Goal: Information Seeking & Learning: Learn about a topic

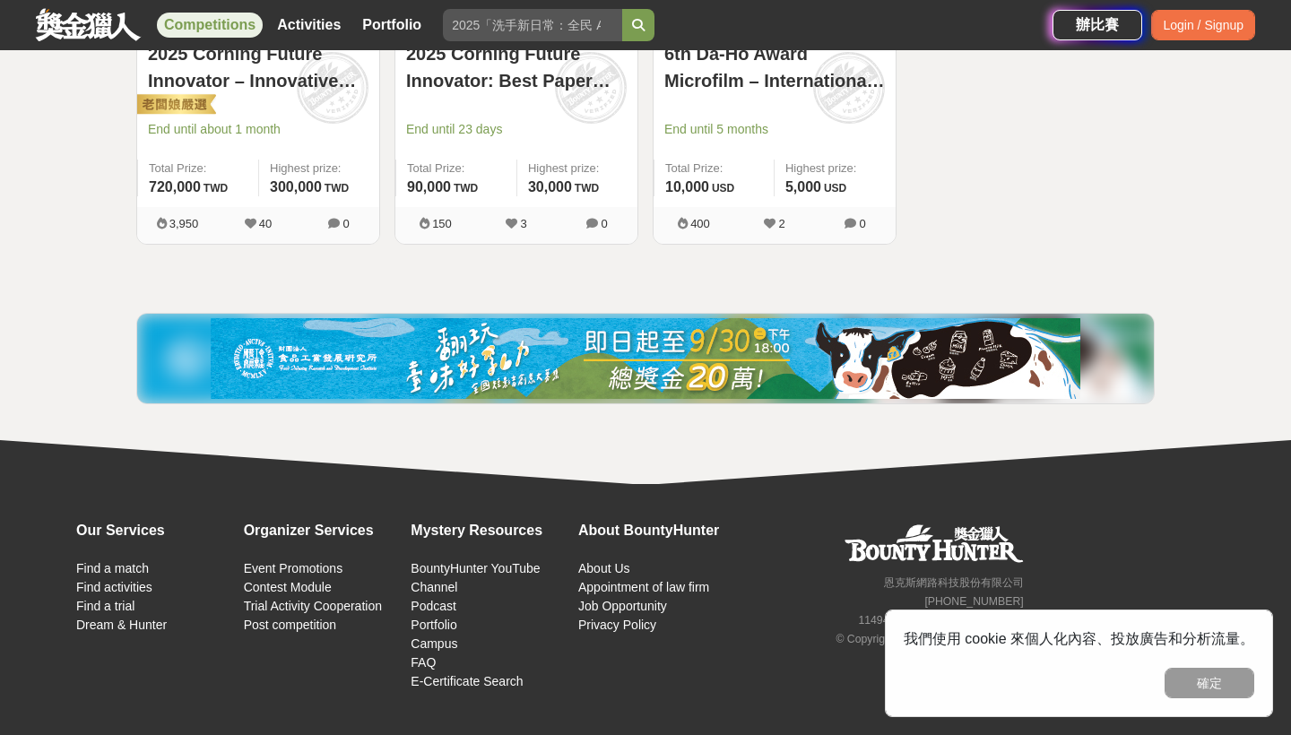
click at [564, 386] on img at bounding box center [645, 358] width 869 height 81
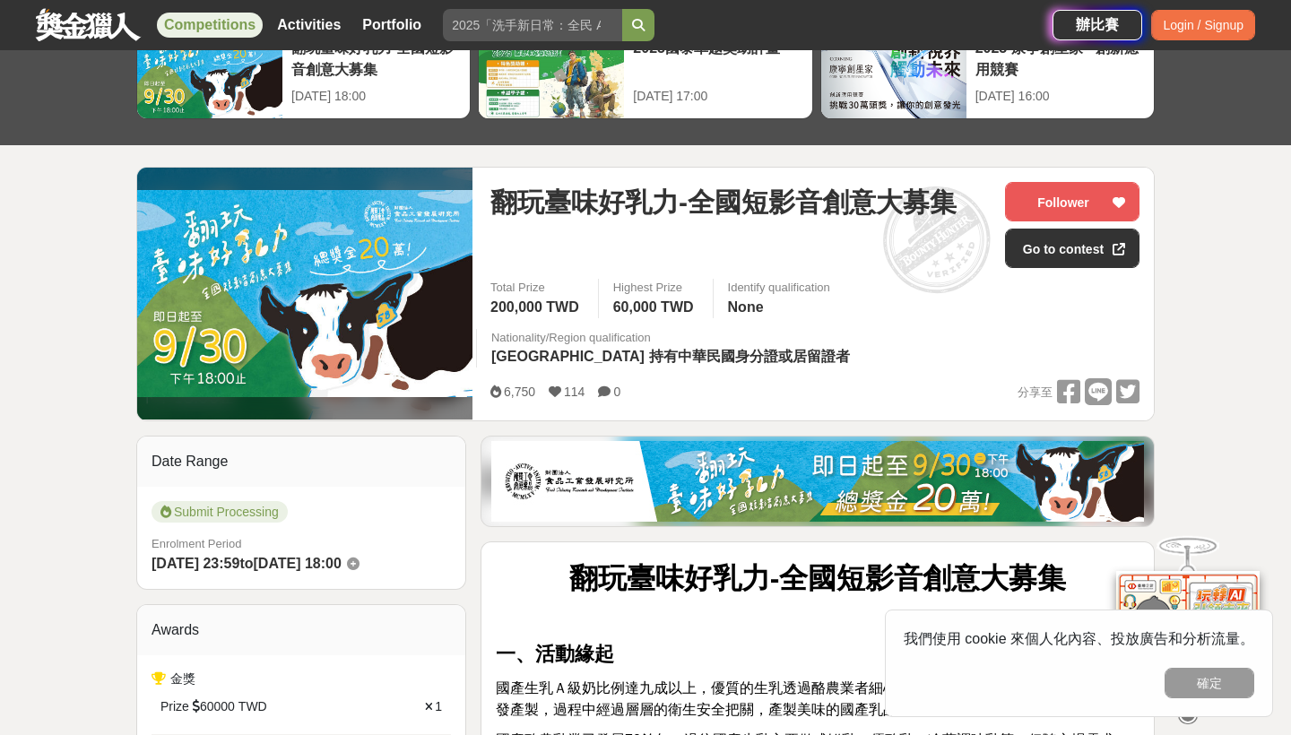
scroll to position [71, 0]
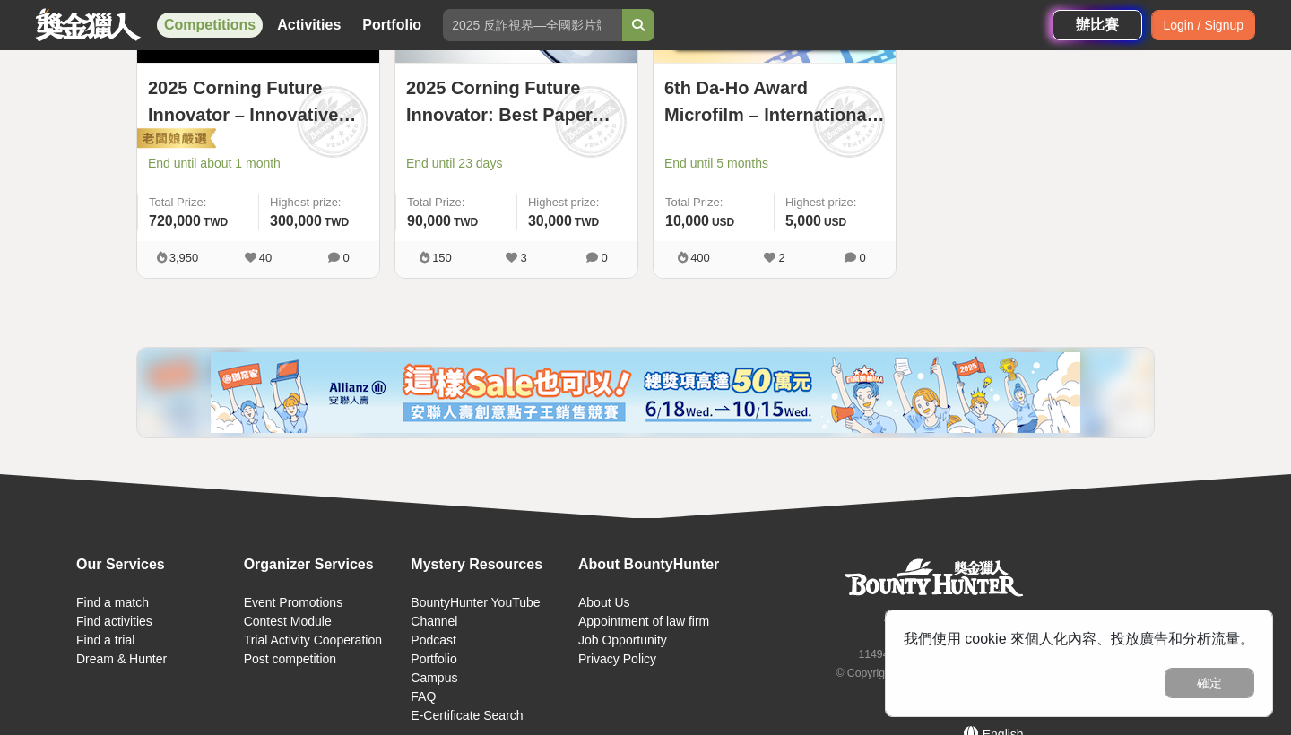
scroll to position [472, 0]
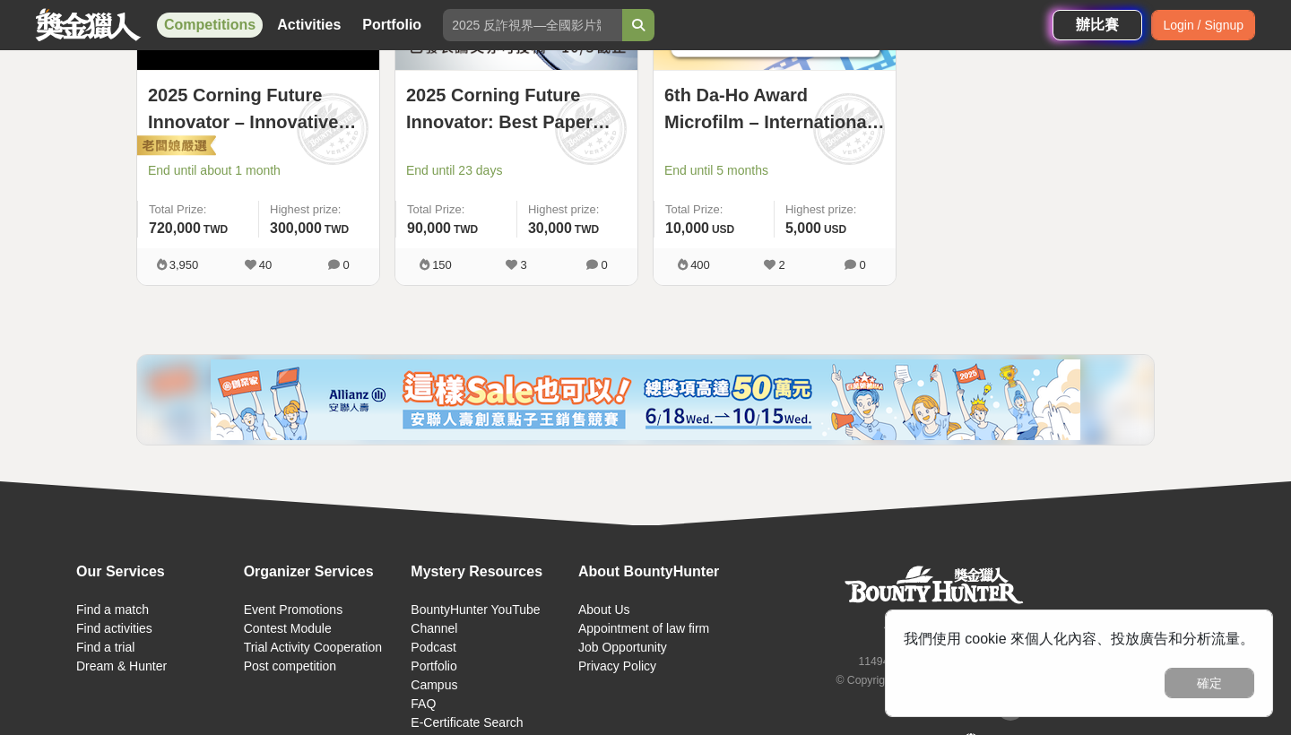
click at [487, 385] on img at bounding box center [645, 399] width 869 height 81
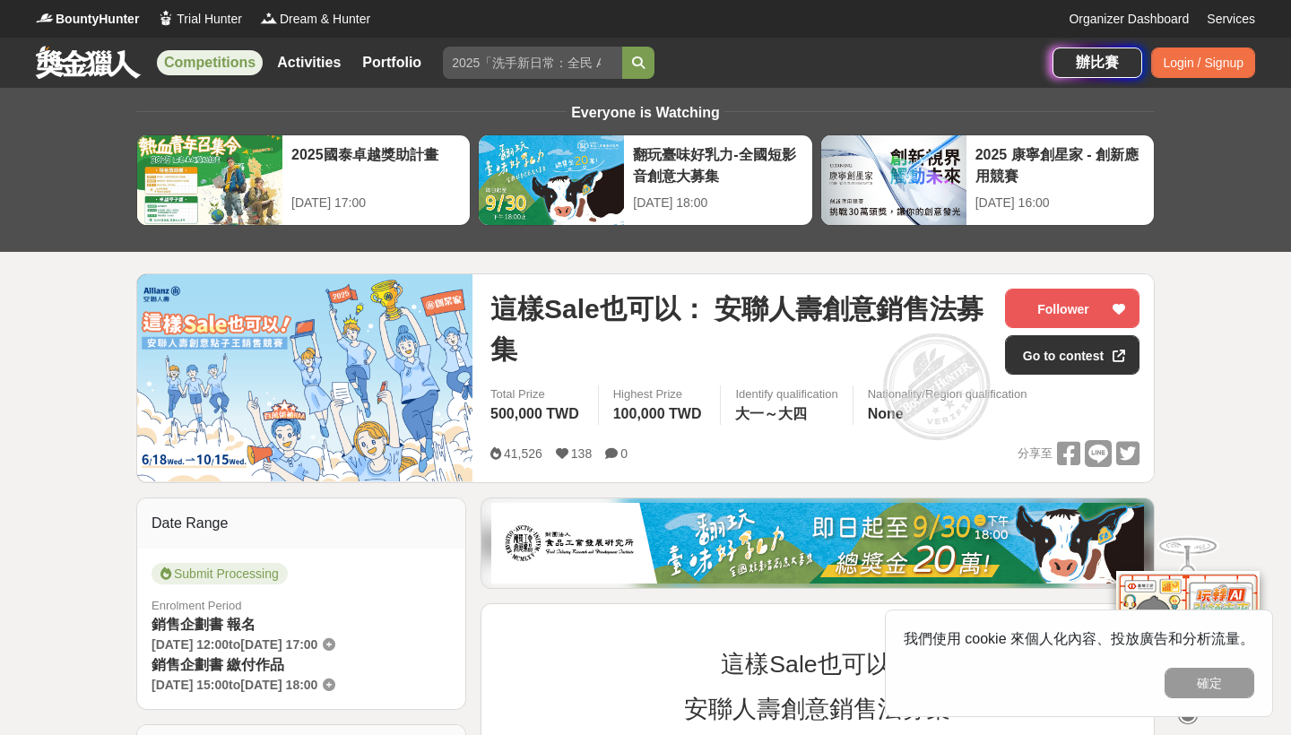
click at [225, 62] on link "Competitions" at bounding box center [210, 62] width 106 height 25
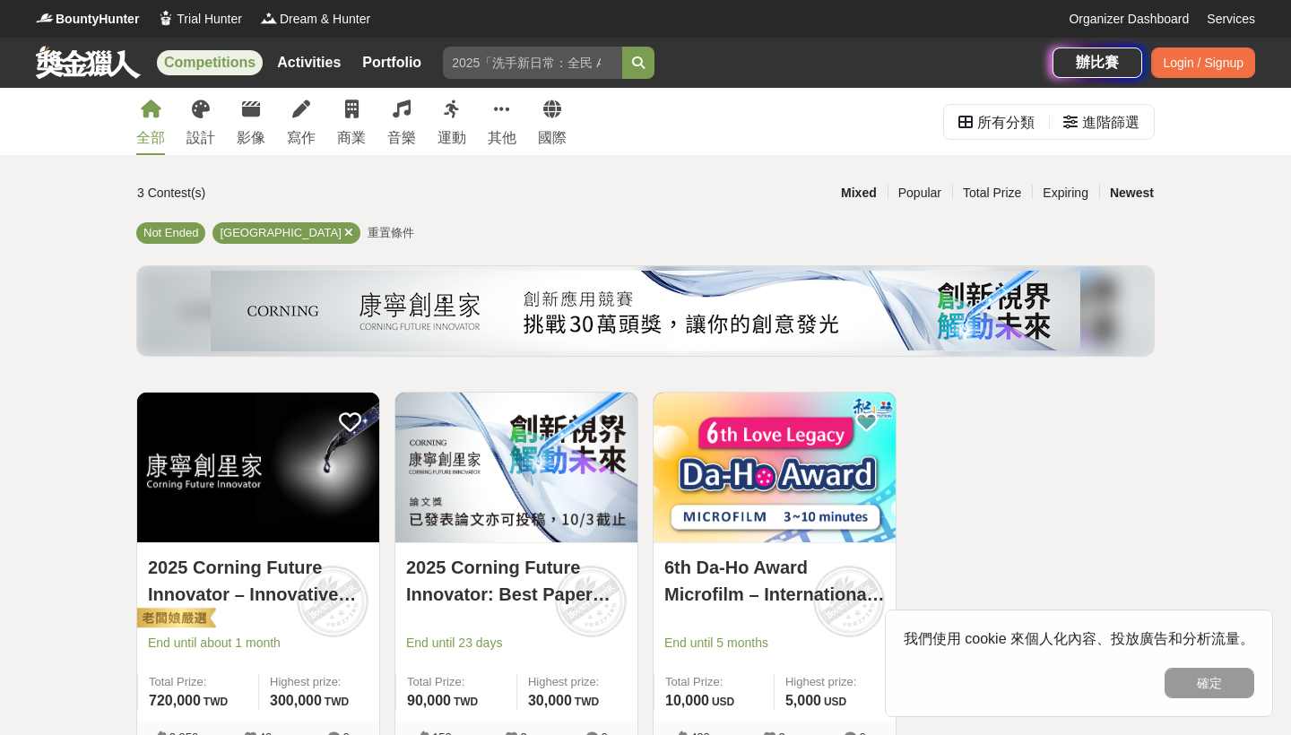
click at [1133, 190] on div "Newest" at bounding box center [1131, 192] width 65 height 31
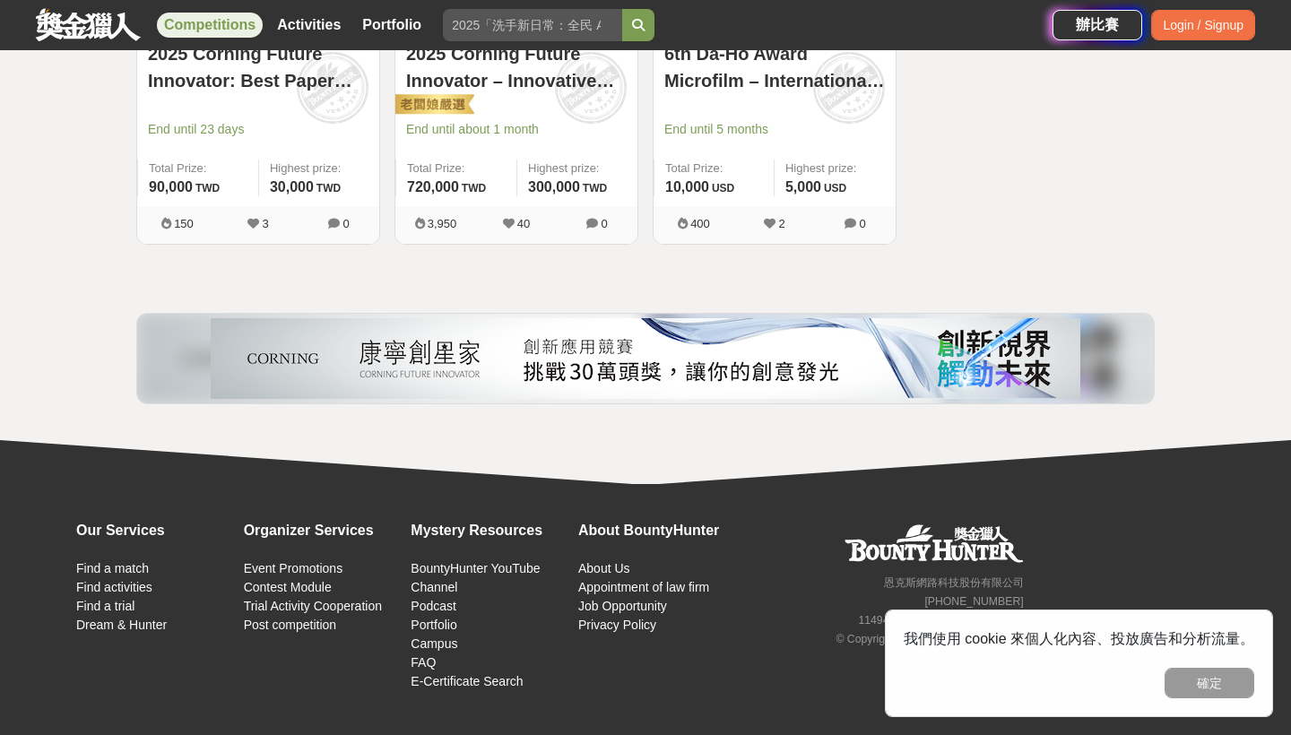
scroll to position [514, 0]
click at [1189, 687] on button "確定" at bounding box center [1209, 683] width 90 height 30
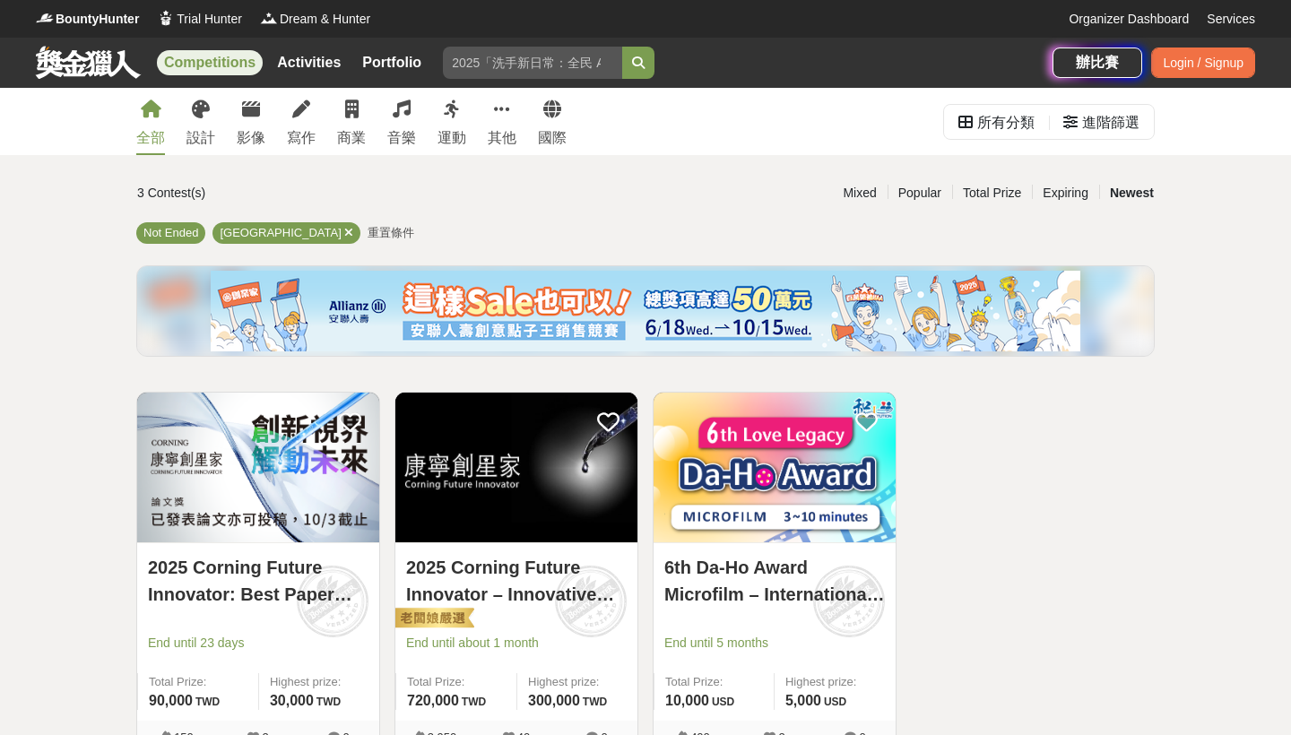
scroll to position [0, 0]
click at [197, 134] on div "設計" at bounding box center [200, 138] width 29 height 22
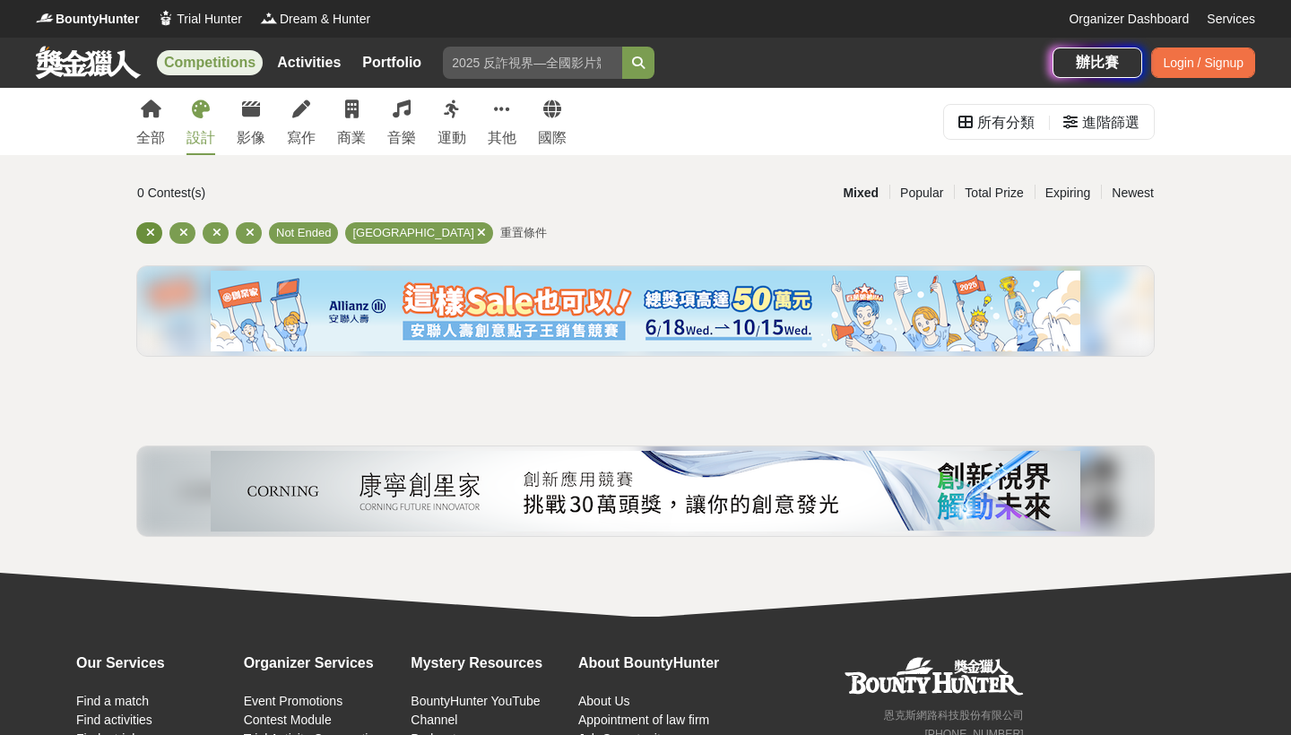
click at [143, 231] on div at bounding box center [149, 233] width 26 height 22
click at [180, 235] on icon at bounding box center [183, 233] width 9 height 12
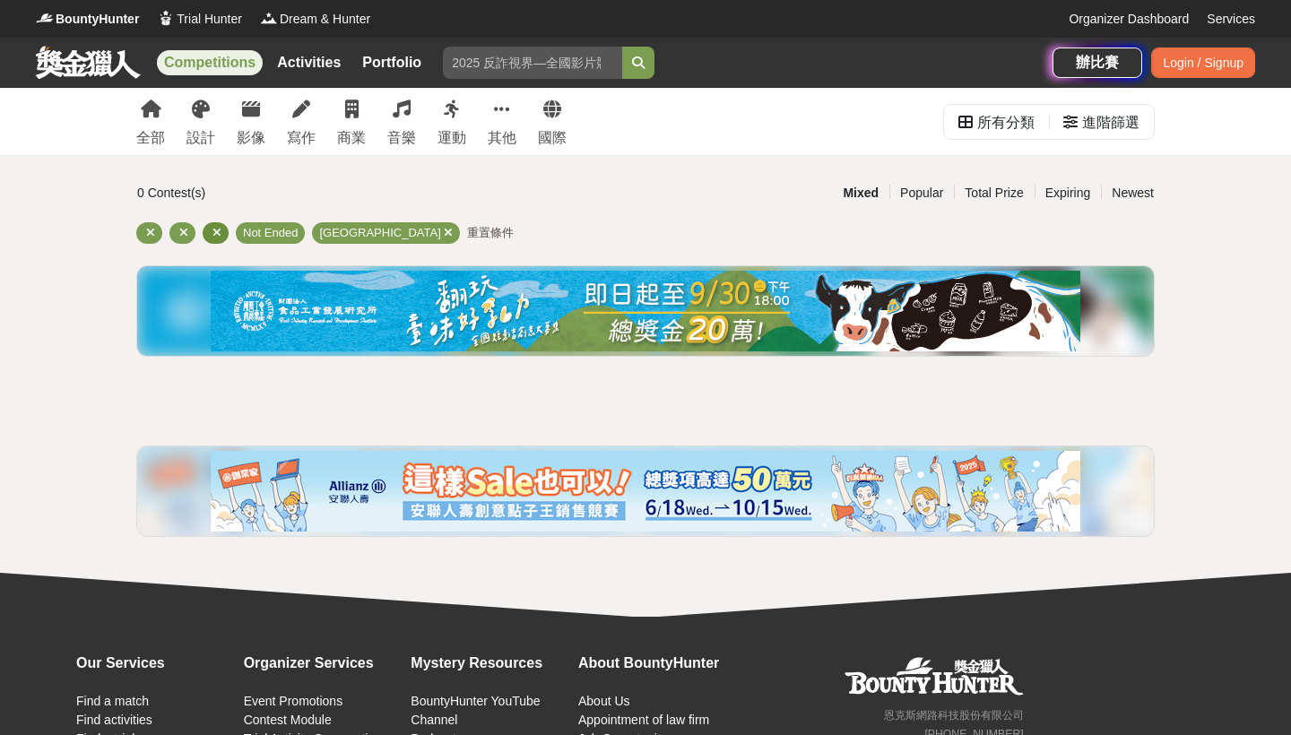
click at [209, 235] on div at bounding box center [216, 233] width 26 height 22
click at [219, 235] on icon at bounding box center [216, 233] width 9 height 12
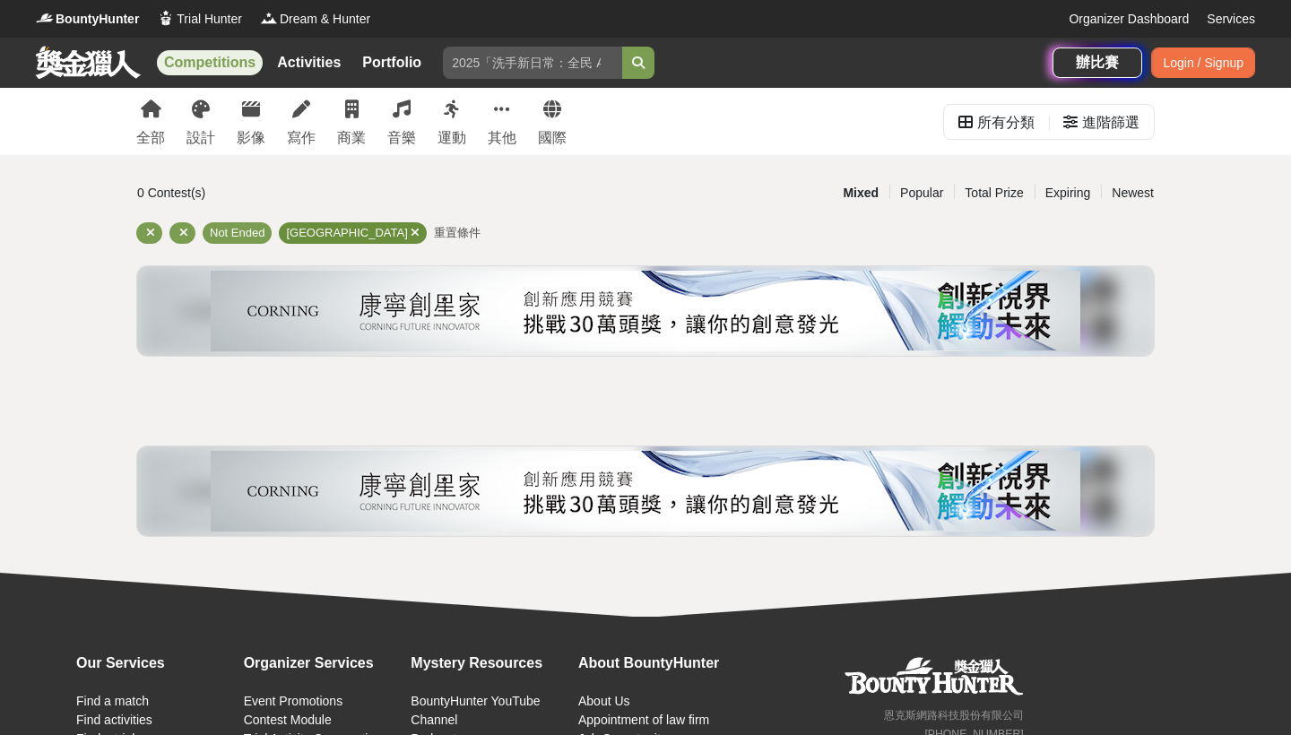
click at [411, 231] on icon at bounding box center [415, 233] width 9 height 12
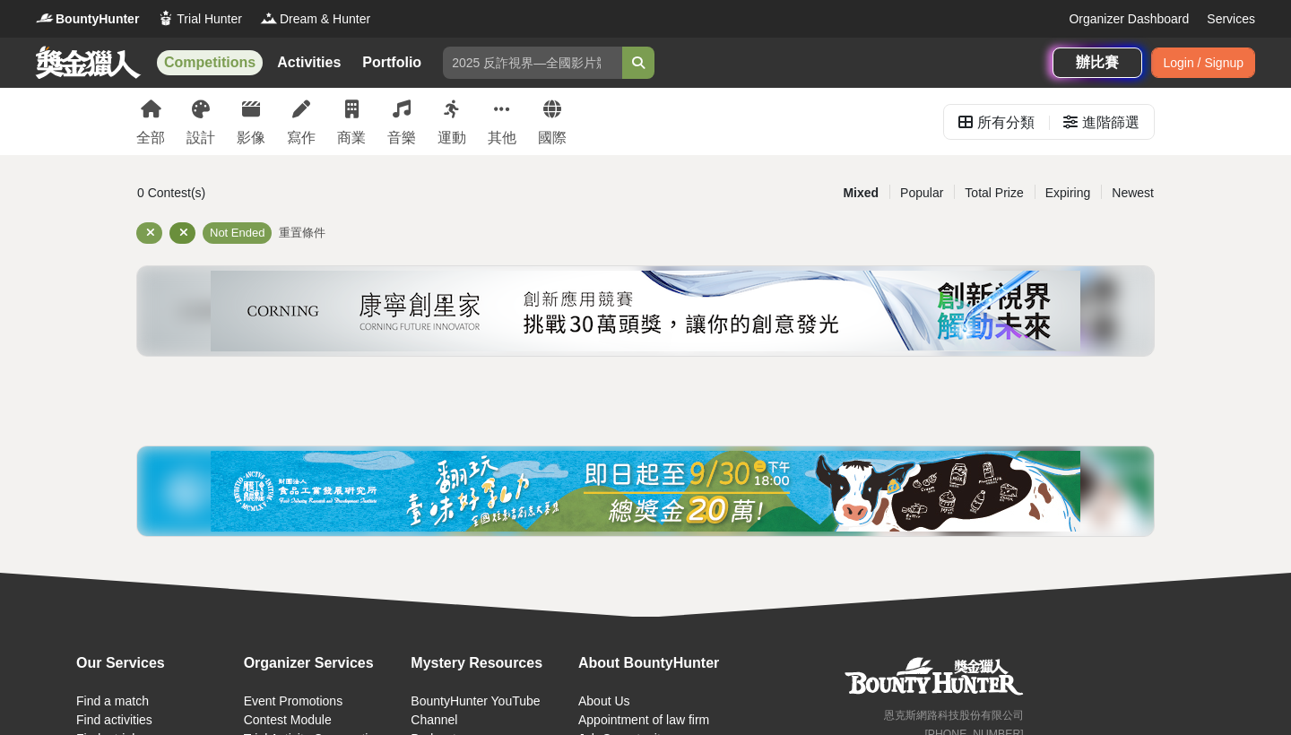
click at [181, 236] on icon at bounding box center [183, 233] width 9 height 12
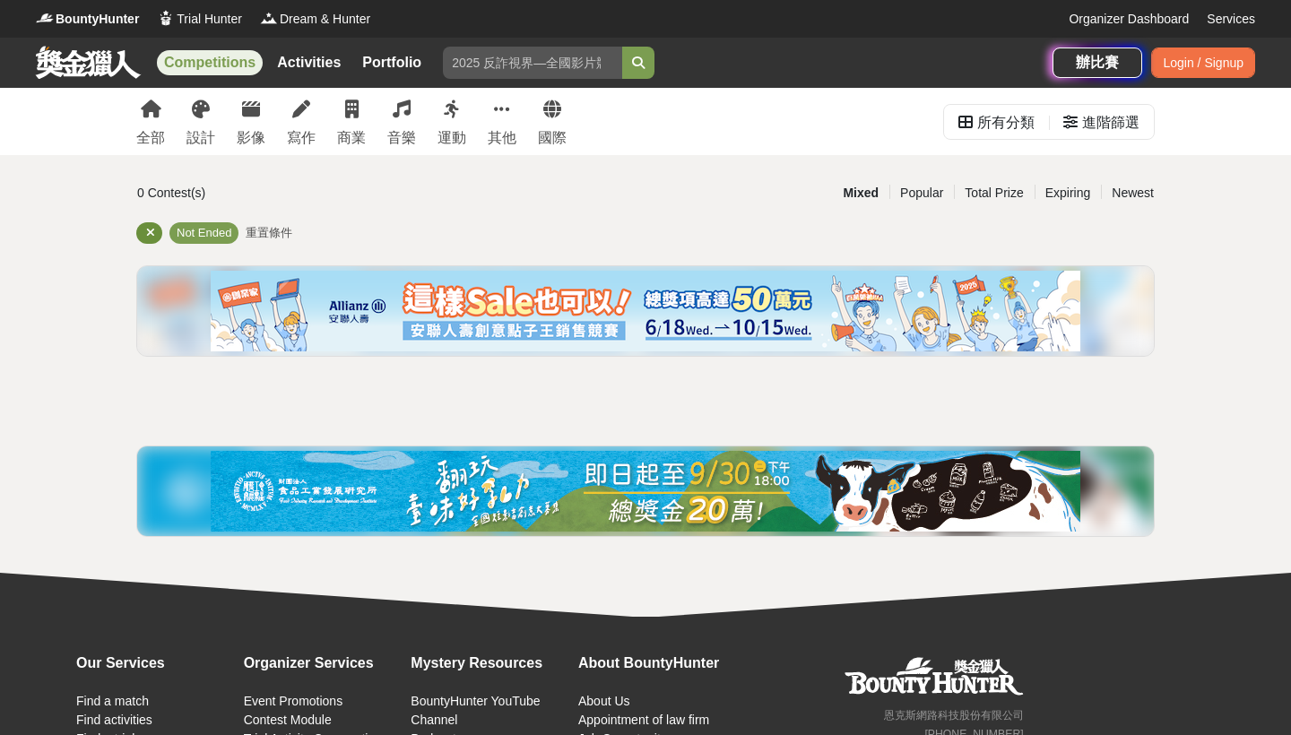
click at [145, 232] on div at bounding box center [149, 233] width 26 height 22
click at [153, 237] on icon at bounding box center [150, 233] width 9 height 12
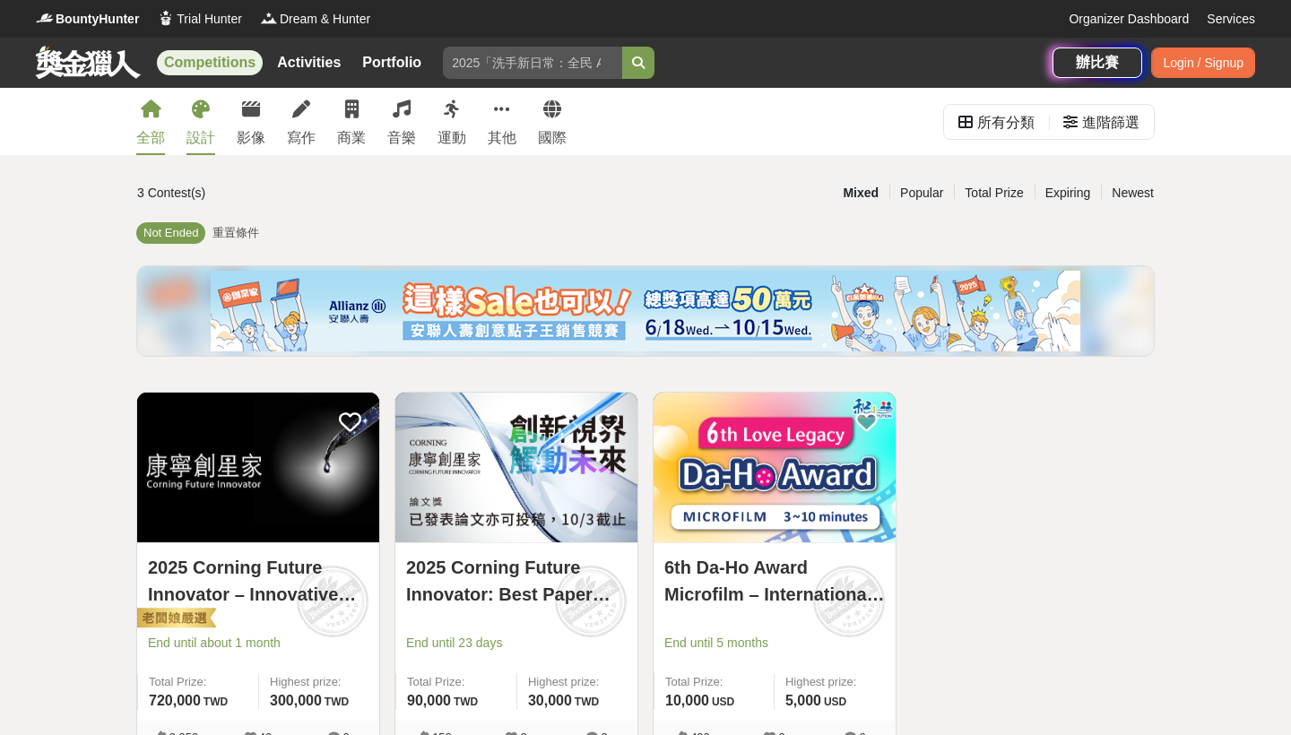
click at [195, 124] on link "設計" at bounding box center [200, 121] width 29 height 67
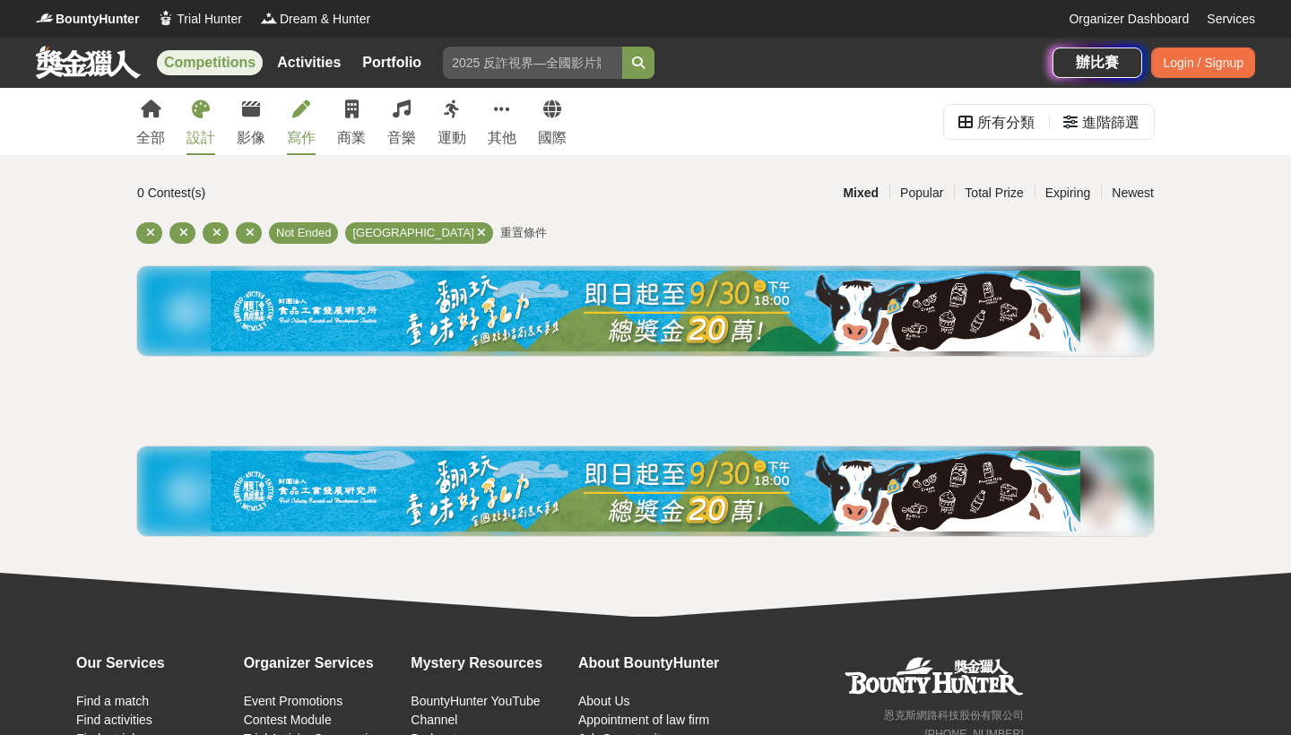
click at [293, 110] on icon at bounding box center [301, 109] width 18 height 18
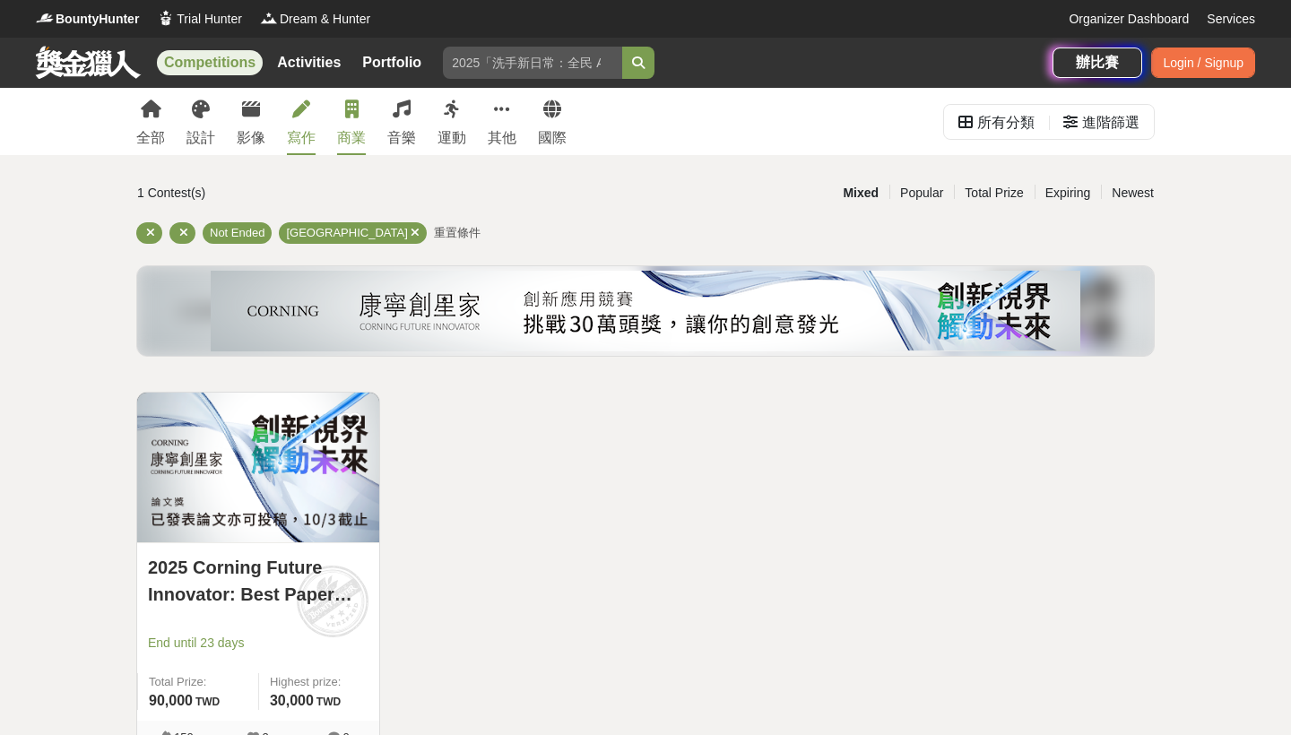
click at [363, 123] on link "商業" at bounding box center [351, 121] width 29 height 67
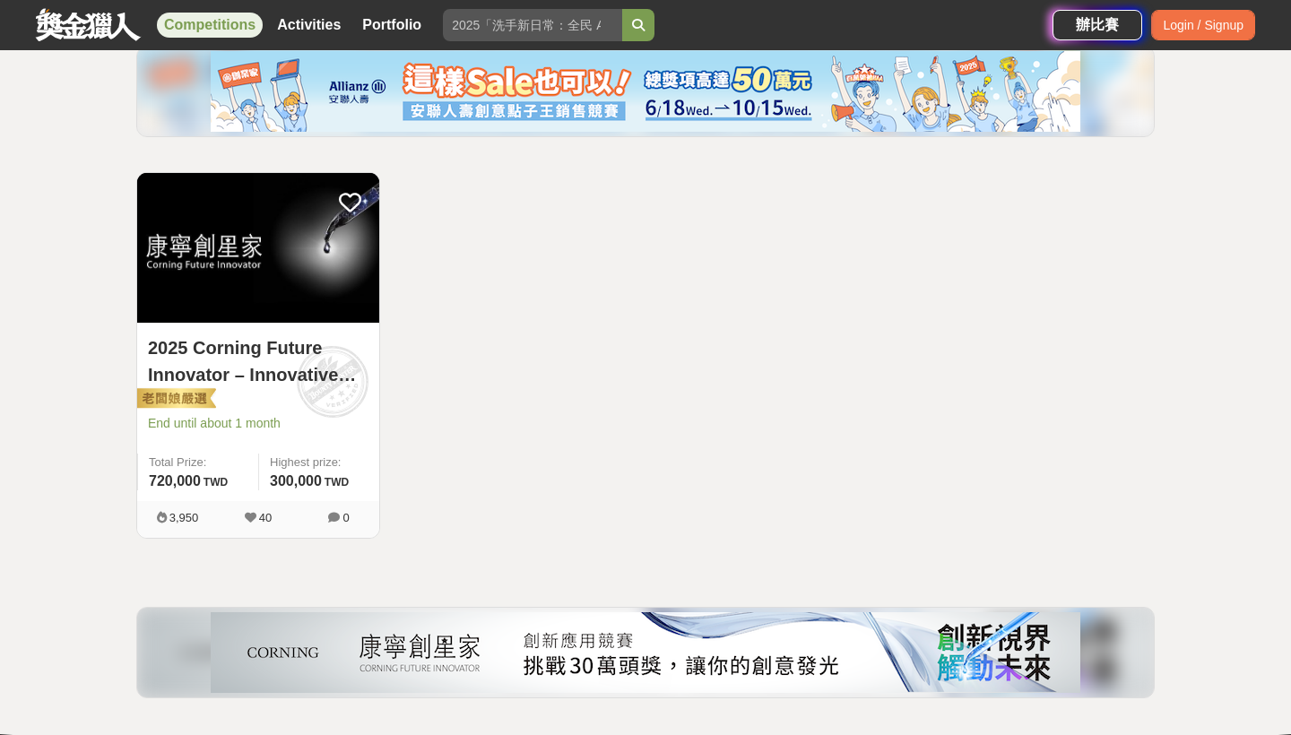
scroll to position [236, 0]
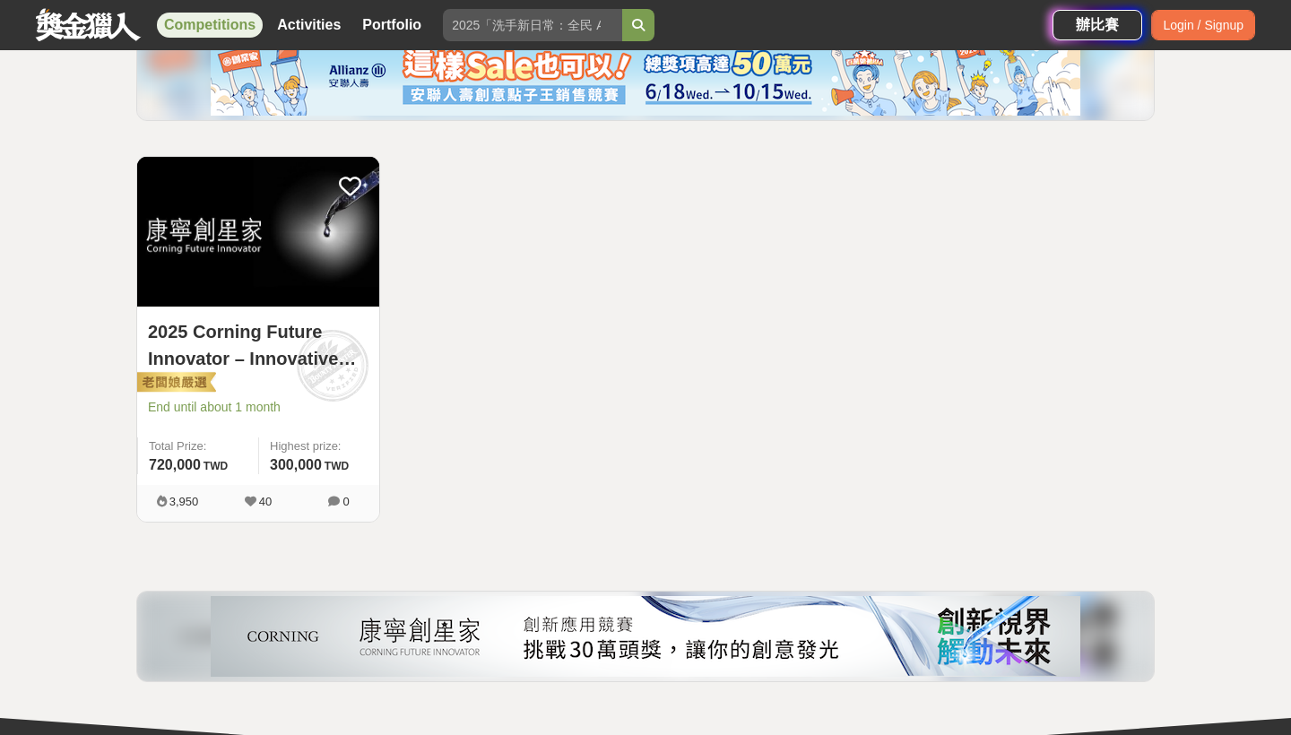
click at [251, 354] on link "2025 Corning Future Innovator – Innovative Application Competition" at bounding box center [258, 345] width 220 height 54
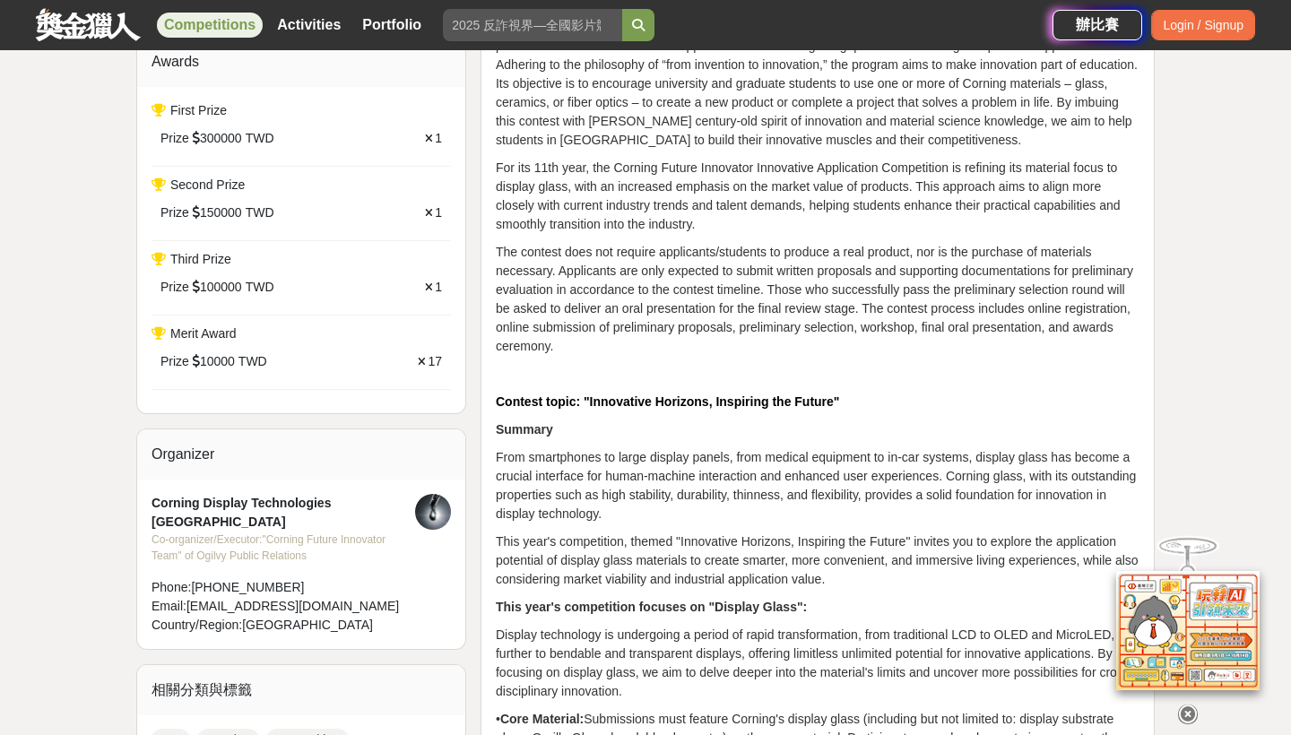
scroll to position [996, 0]
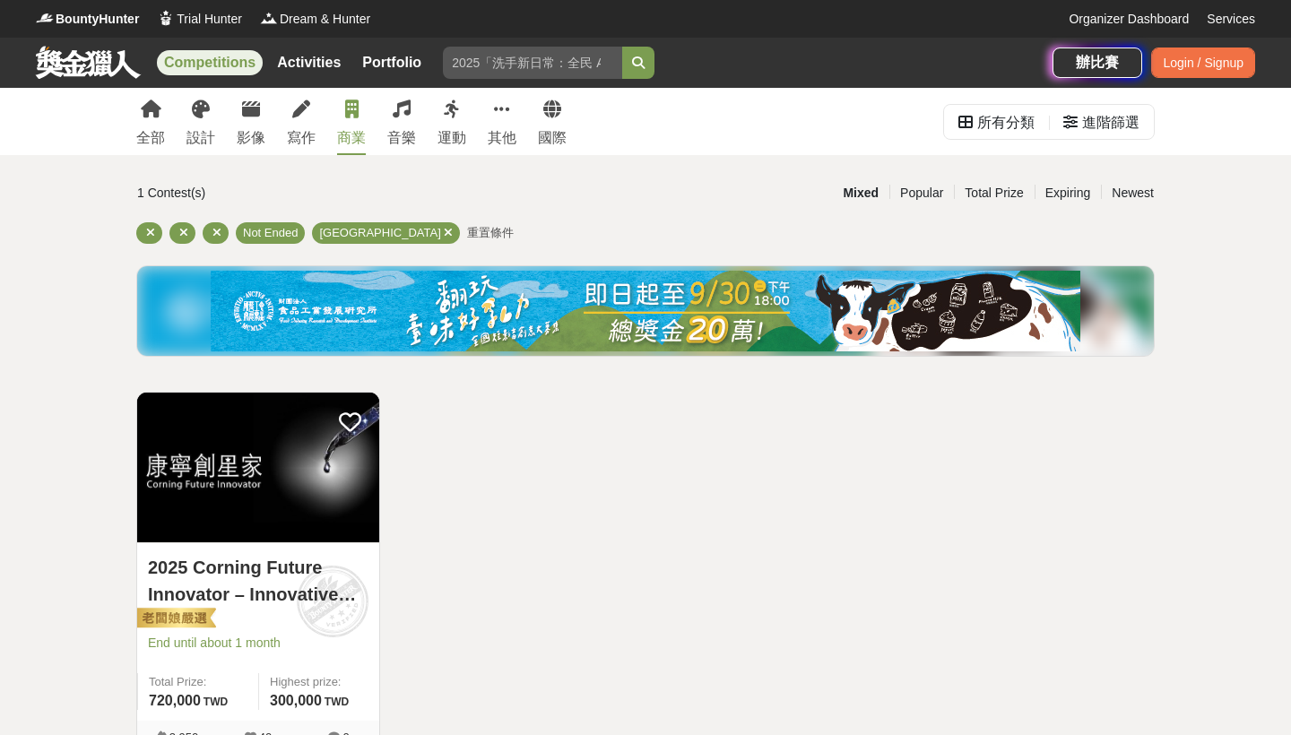
click at [89, 65] on link at bounding box center [88, 62] width 108 height 34
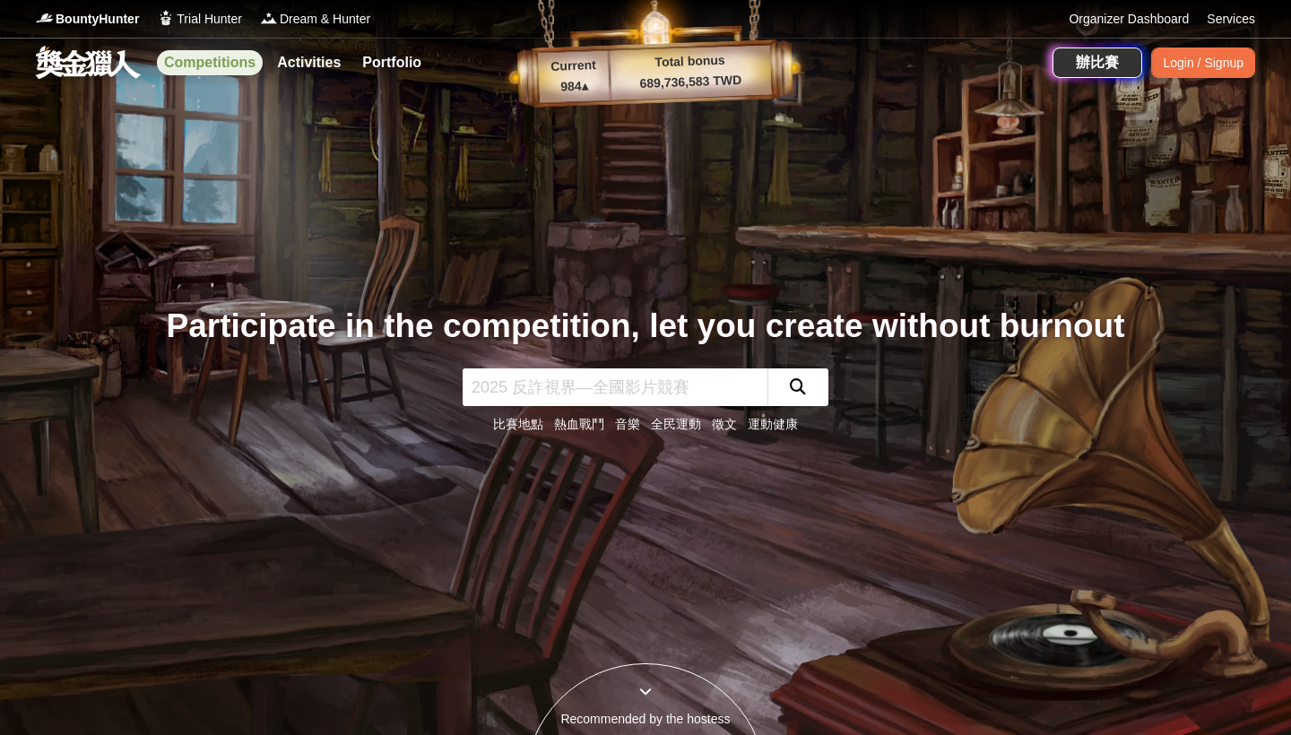
click at [203, 69] on link "Competitions" at bounding box center [210, 62] width 106 height 25
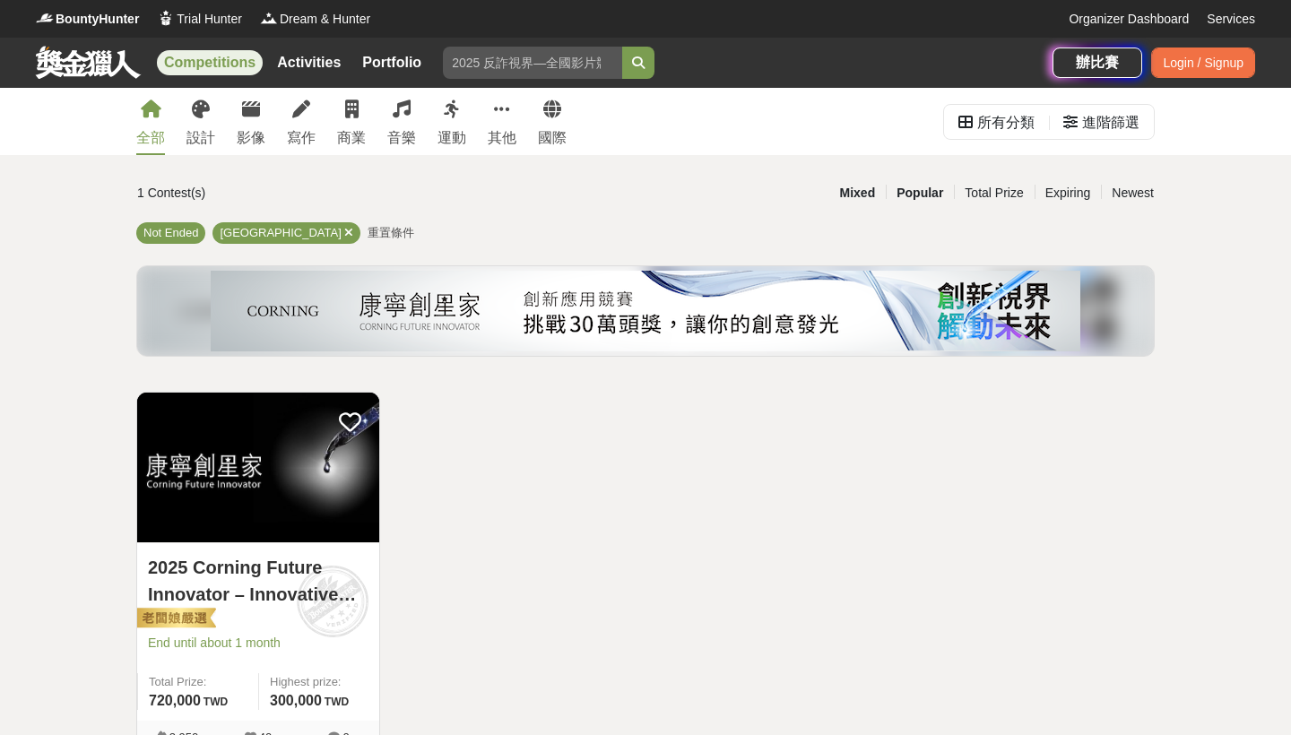
click at [926, 196] on div "Popular" at bounding box center [920, 192] width 68 height 31
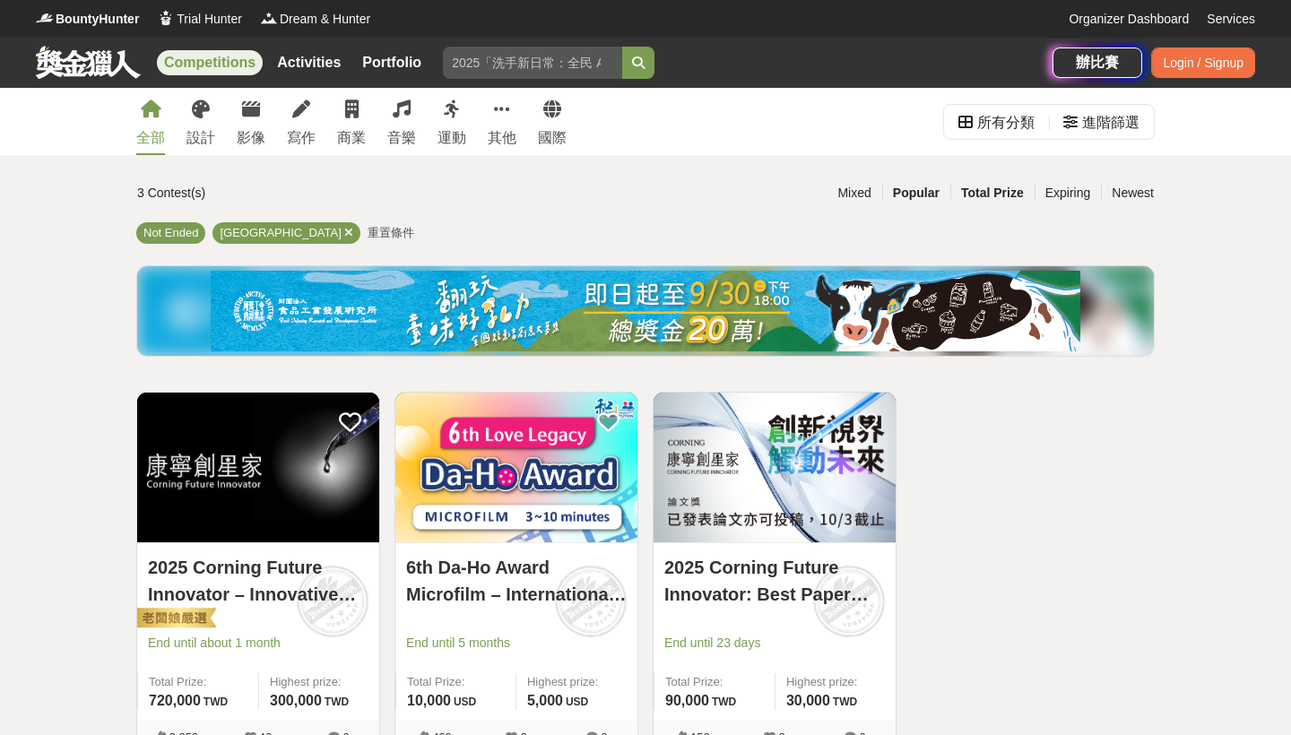
click at [993, 192] on div "Total Prize" at bounding box center [992, 192] width 84 height 31
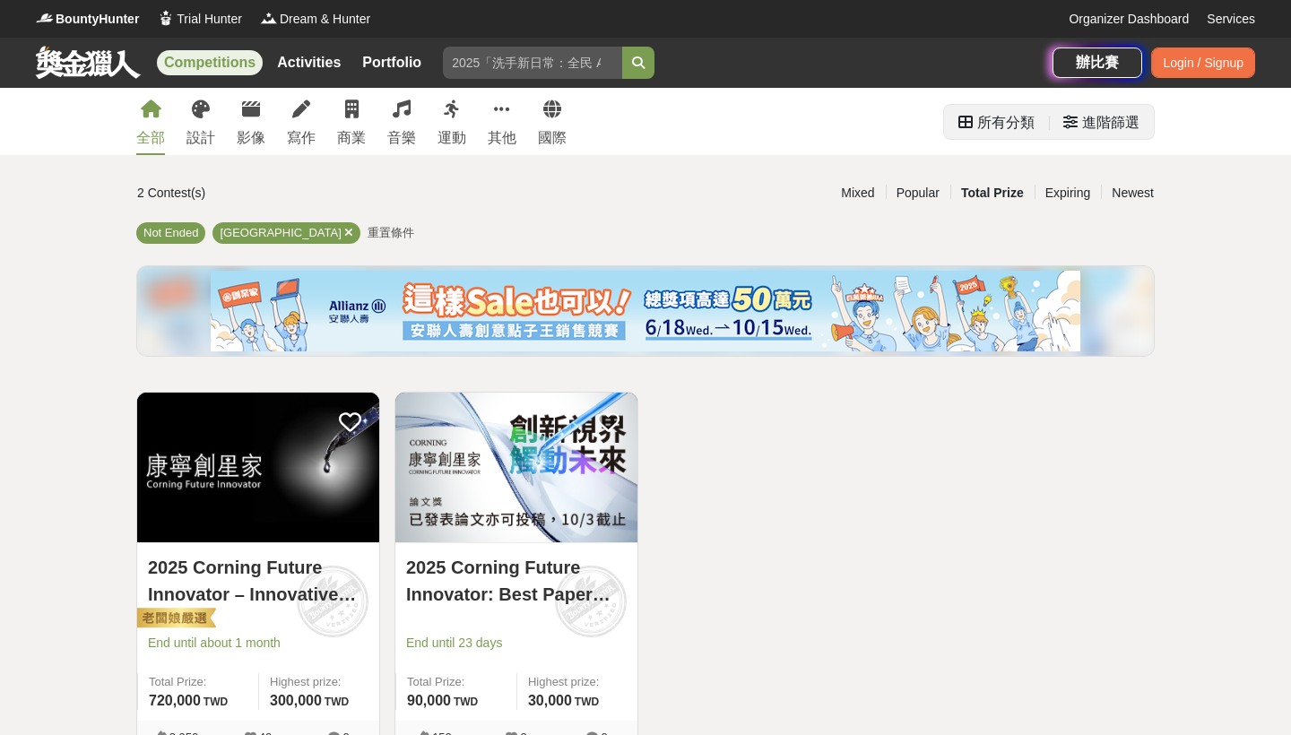
click at [986, 125] on div "所有分類" at bounding box center [1005, 123] width 57 height 36
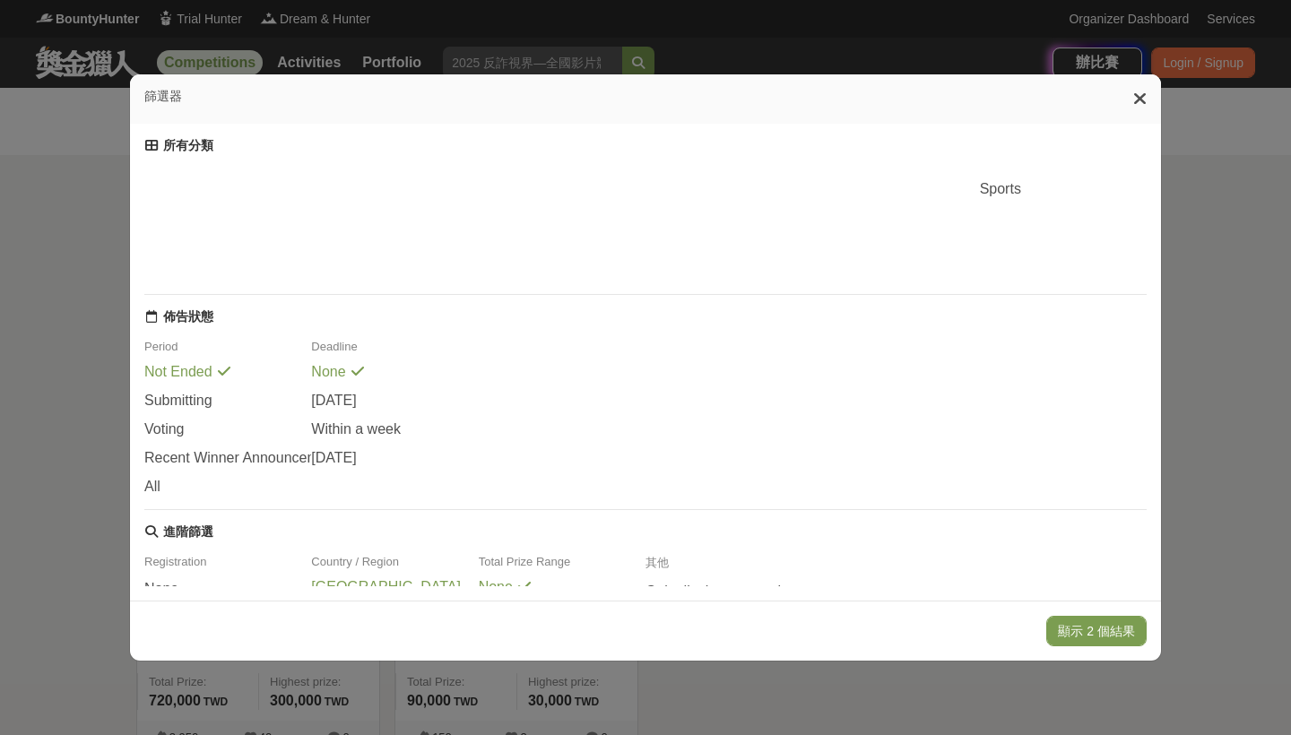
click at [181, 376] on span "Not Ended" at bounding box center [178, 372] width 68 height 16
click at [224, 376] on icon at bounding box center [224, 371] width 13 height 14
click at [160, 495] on span "All" at bounding box center [152, 487] width 16 height 16
click at [356, 462] on span "[DATE]" at bounding box center [333, 458] width 45 height 16
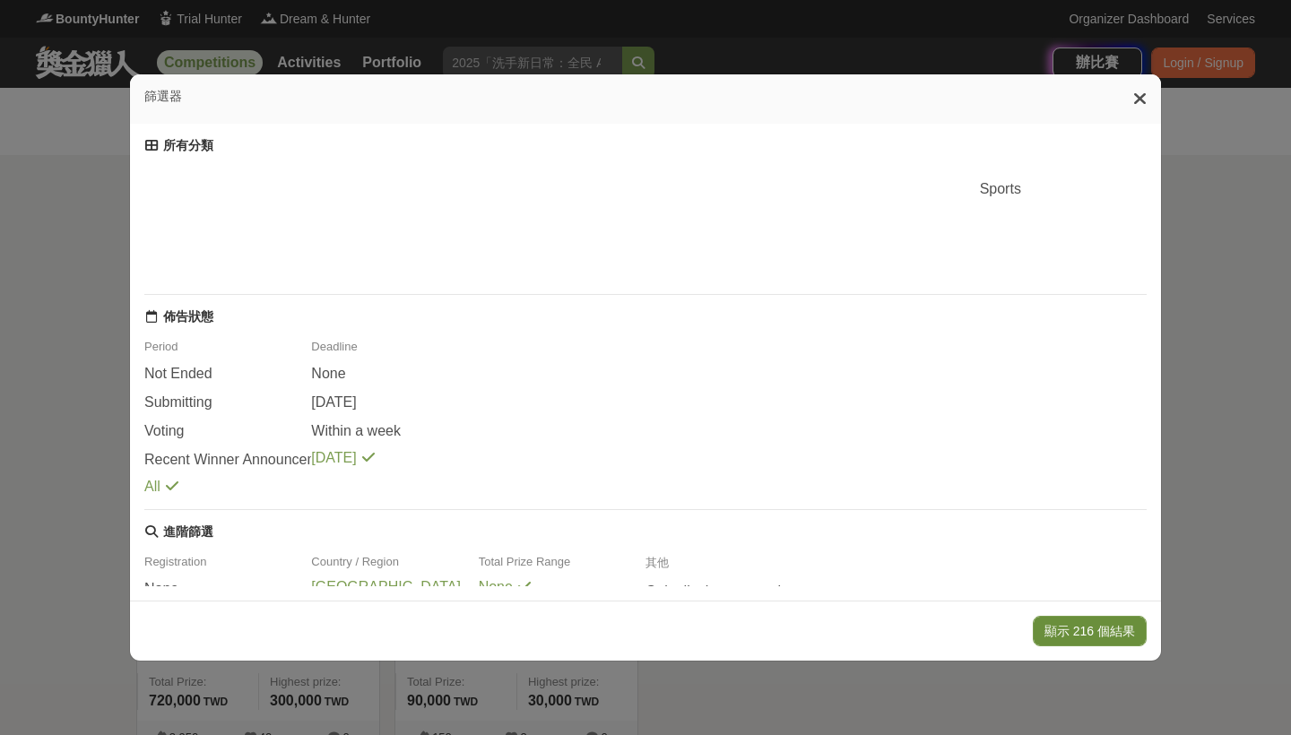
click at [1091, 622] on button "顯示 216 個結果" at bounding box center [1090, 631] width 114 height 30
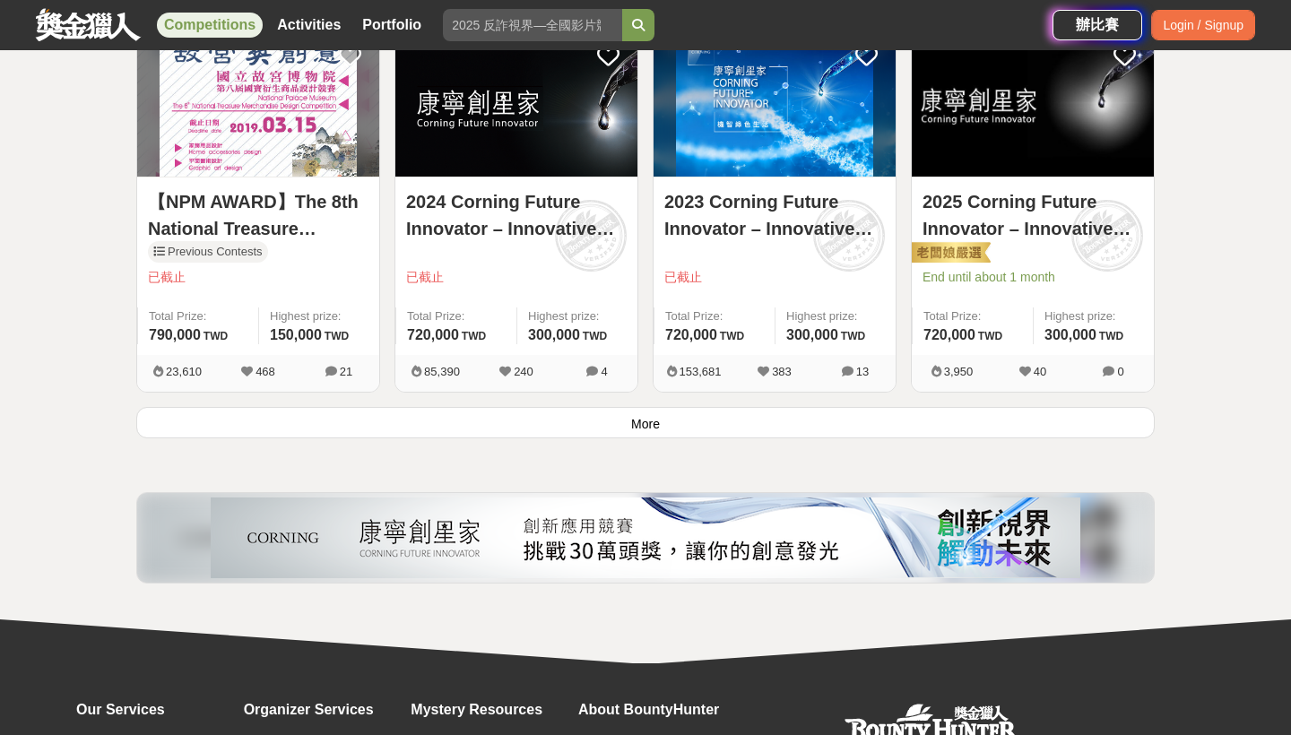
scroll to position [2267, 0]
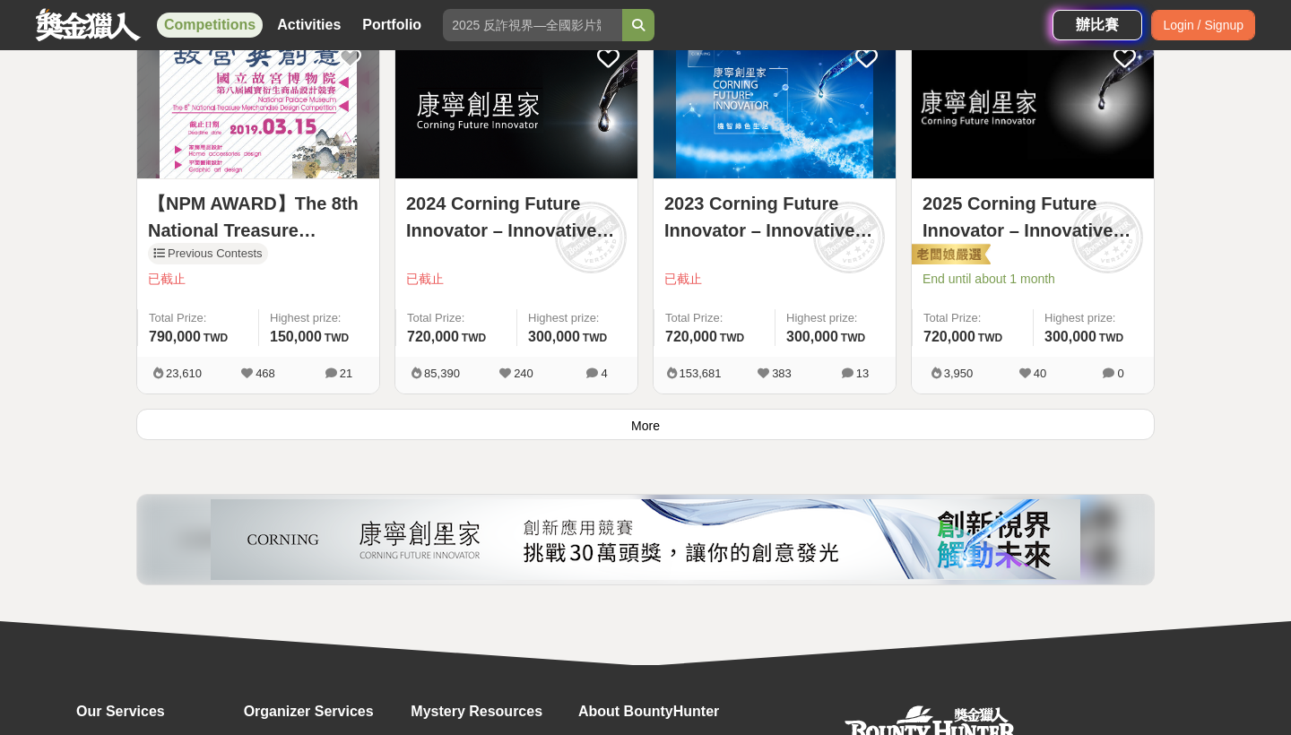
click at [617, 432] on button "More" at bounding box center [645, 424] width 1018 height 31
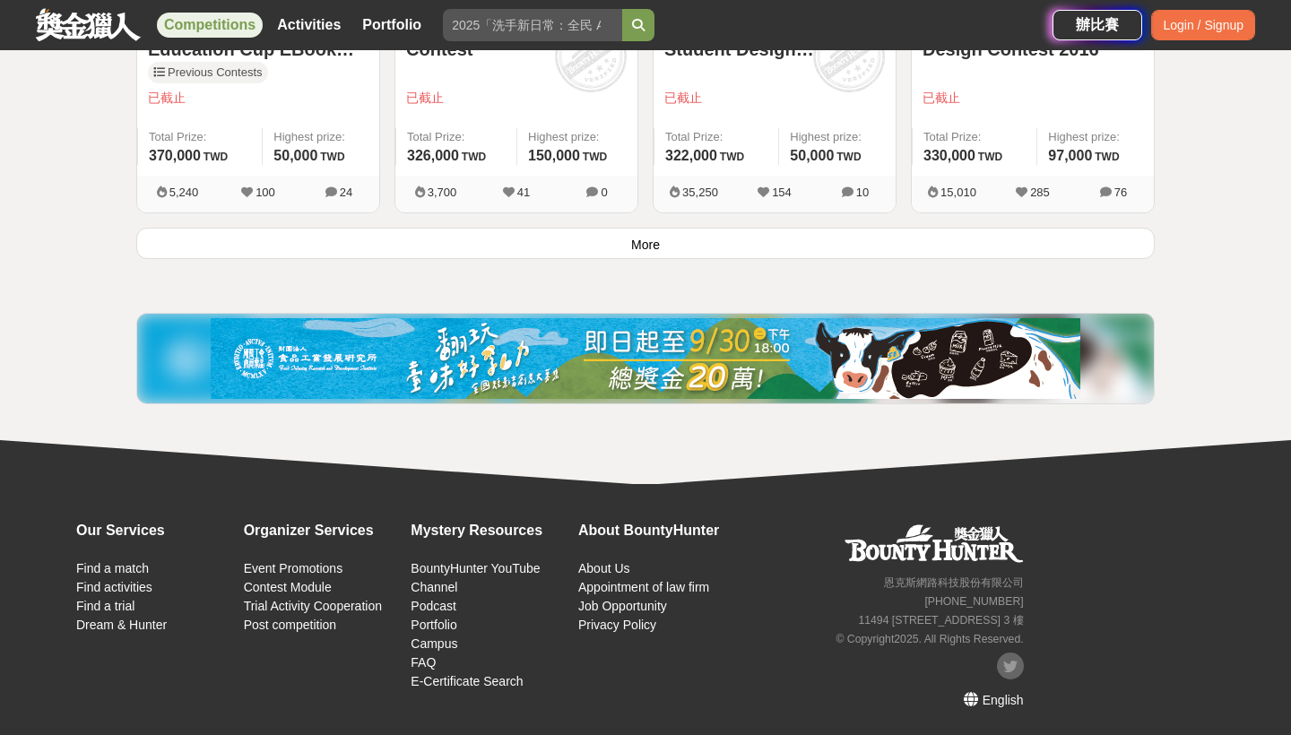
scroll to position [4732, 0]
click at [605, 256] on button "More" at bounding box center [645, 243] width 1018 height 31
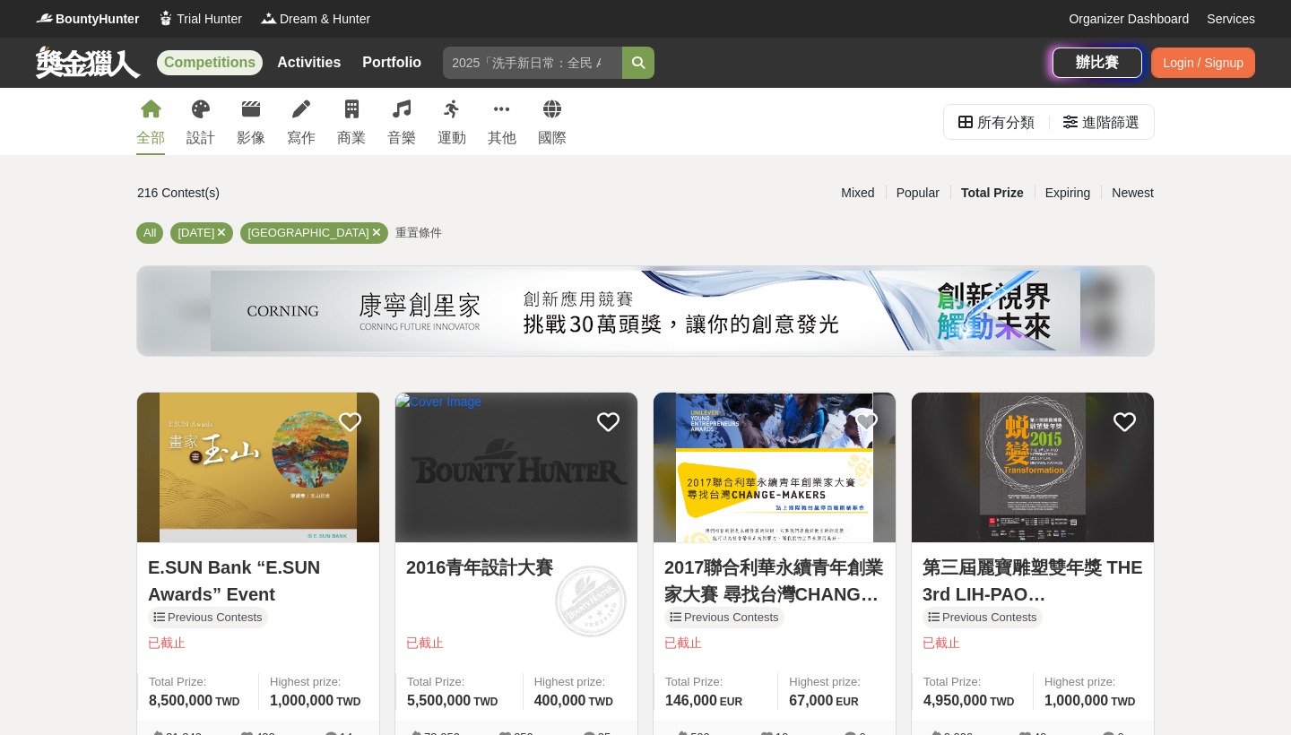
click at [395, 235] on span "重置條件" at bounding box center [418, 232] width 47 height 13
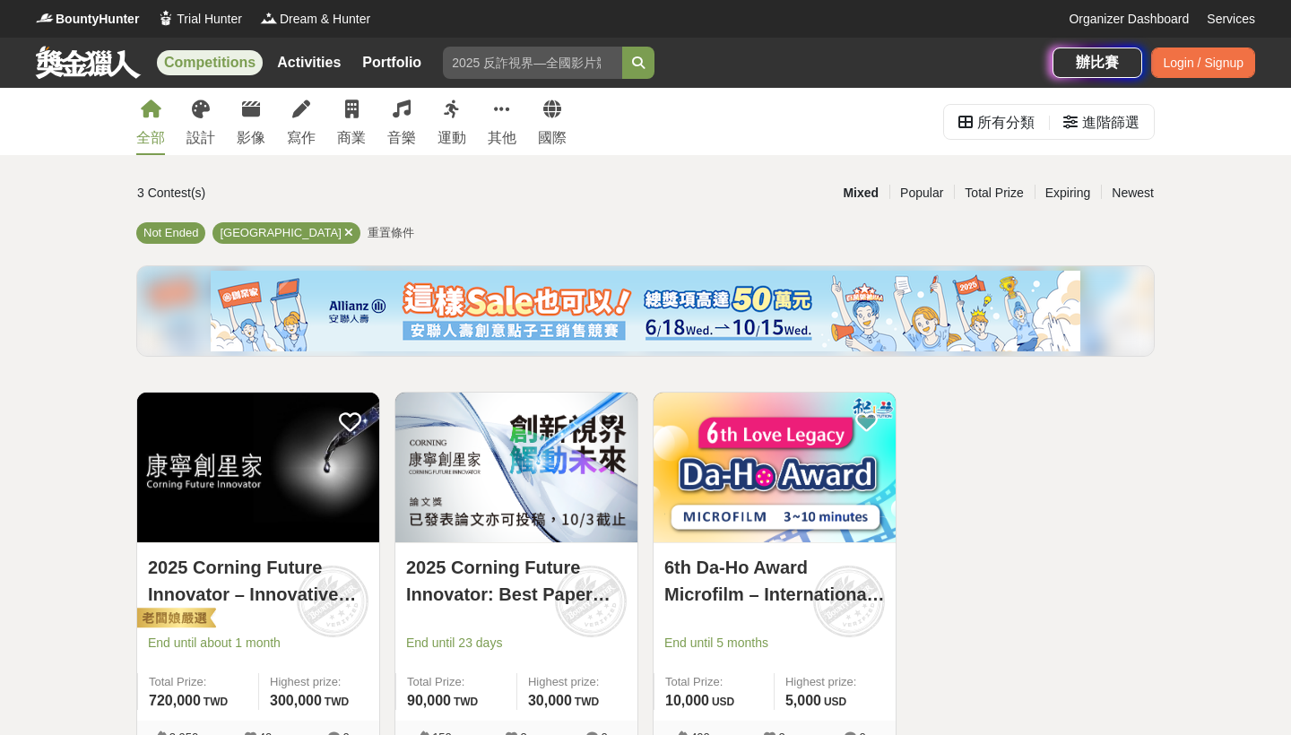
click at [367, 231] on span "重置條件" at bounding box center [390, 232] width 47 height 13
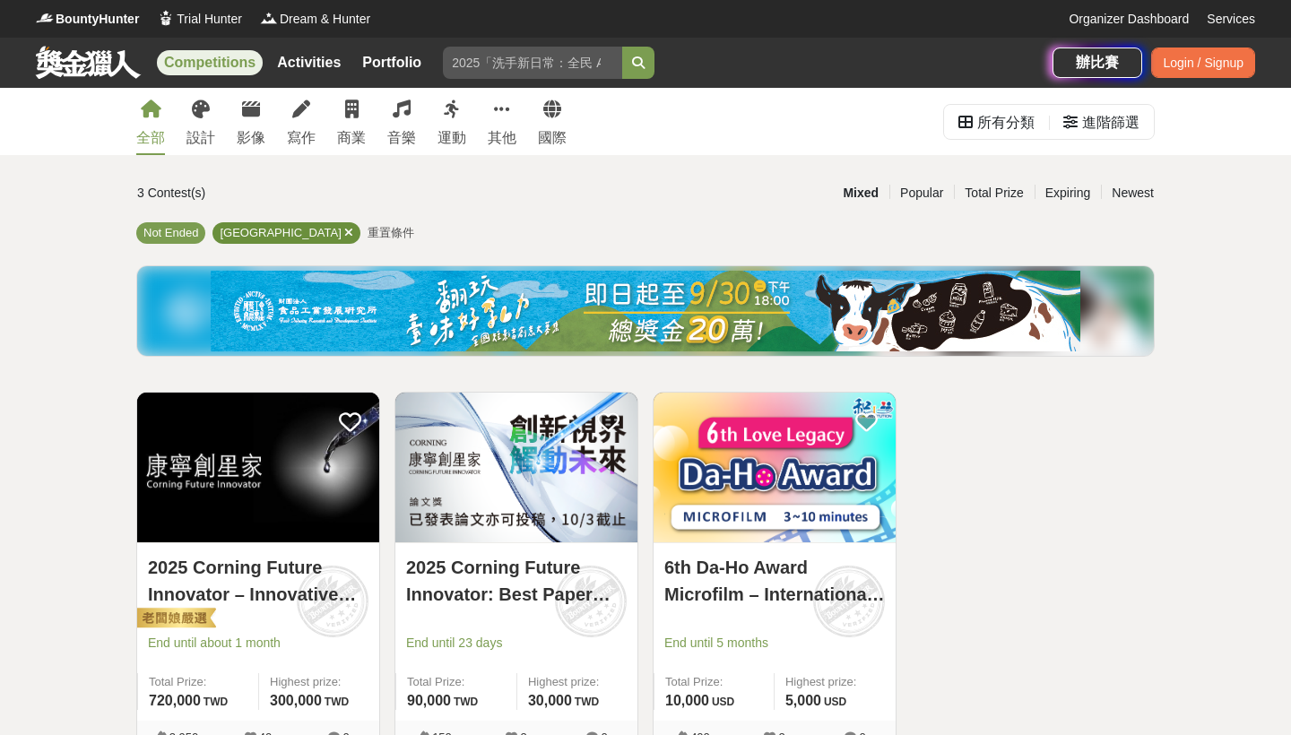
click at [231, 237] on span "[GEOGRAPHIC_DATA]" at bounding box center [280, 232] width 121 height 13
click at [156, 235] on span "Not Ended" at bounding box center [170, 232] width 55 height 13
click at [344, 234] on icon at bounding box center [348, 233] width 9 height 12
click at [161, 228] on span "Not Ended" at bounding box center [170, 232] width 55 height 13
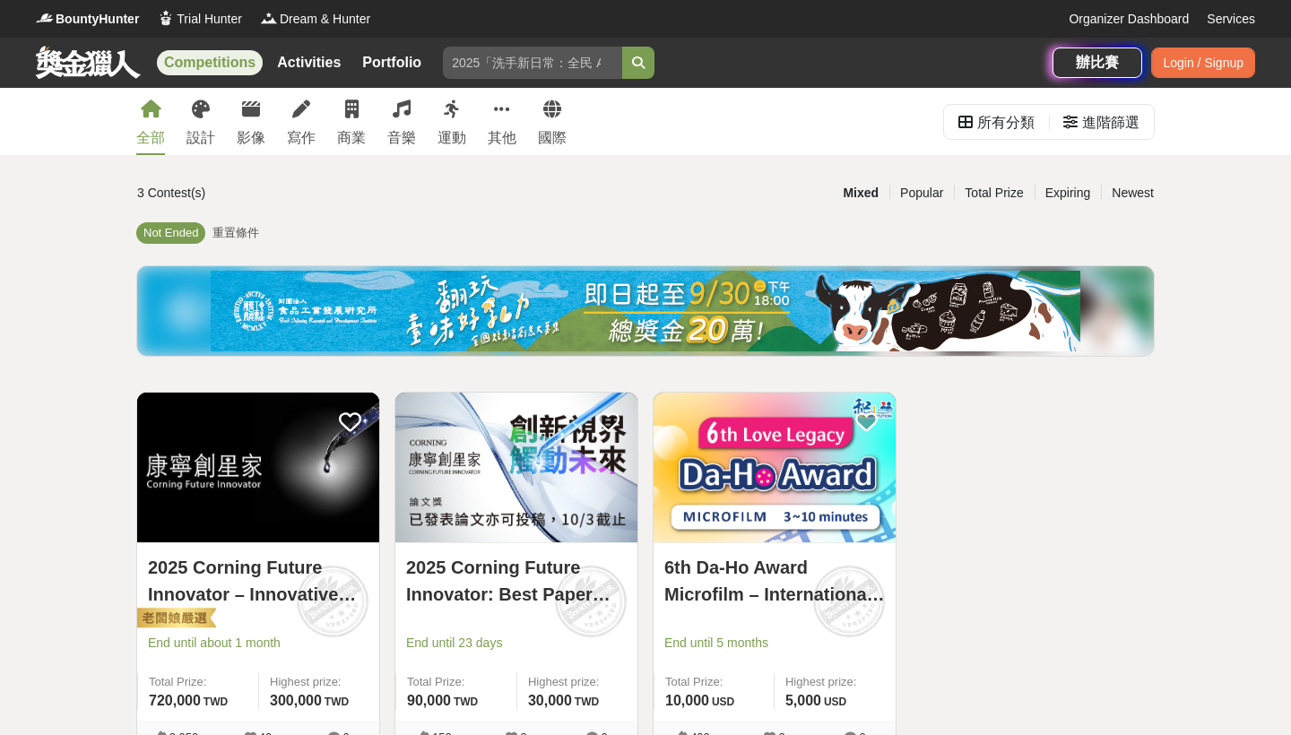
click at [222, 230] on span "重置條件" at bounding box center [235, 232] width 47 height 13
click at [169, 228] on span "Not Ended" at bounding box center [170, 232] width 55 height 13
click at [268, 232] on div "[GEOGRAPHIC_DATA]" at bounding box center [285, 233] width 147 height 22
click at [344, 231] on icon at bounding box center [348, 233] width 9 height 12
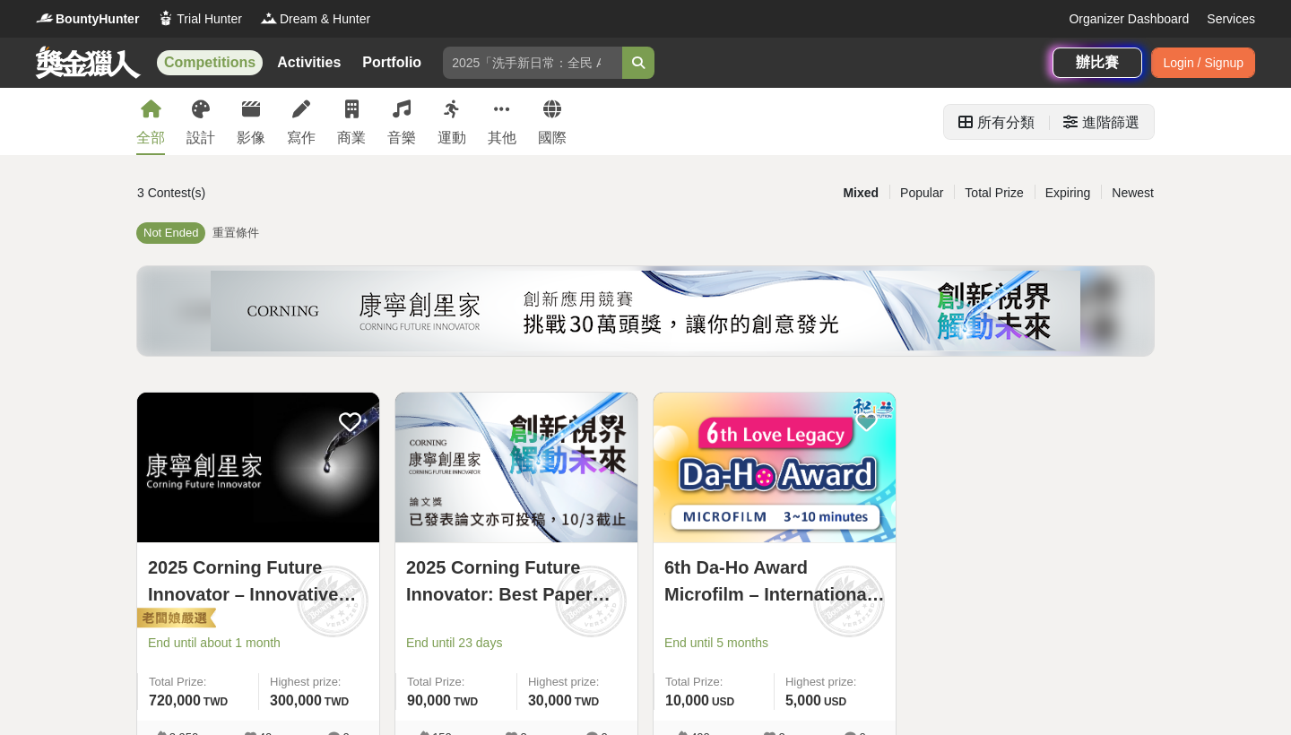
click at [1074, 123] on icon at bounding box center [1070, 122] width 14 height 14
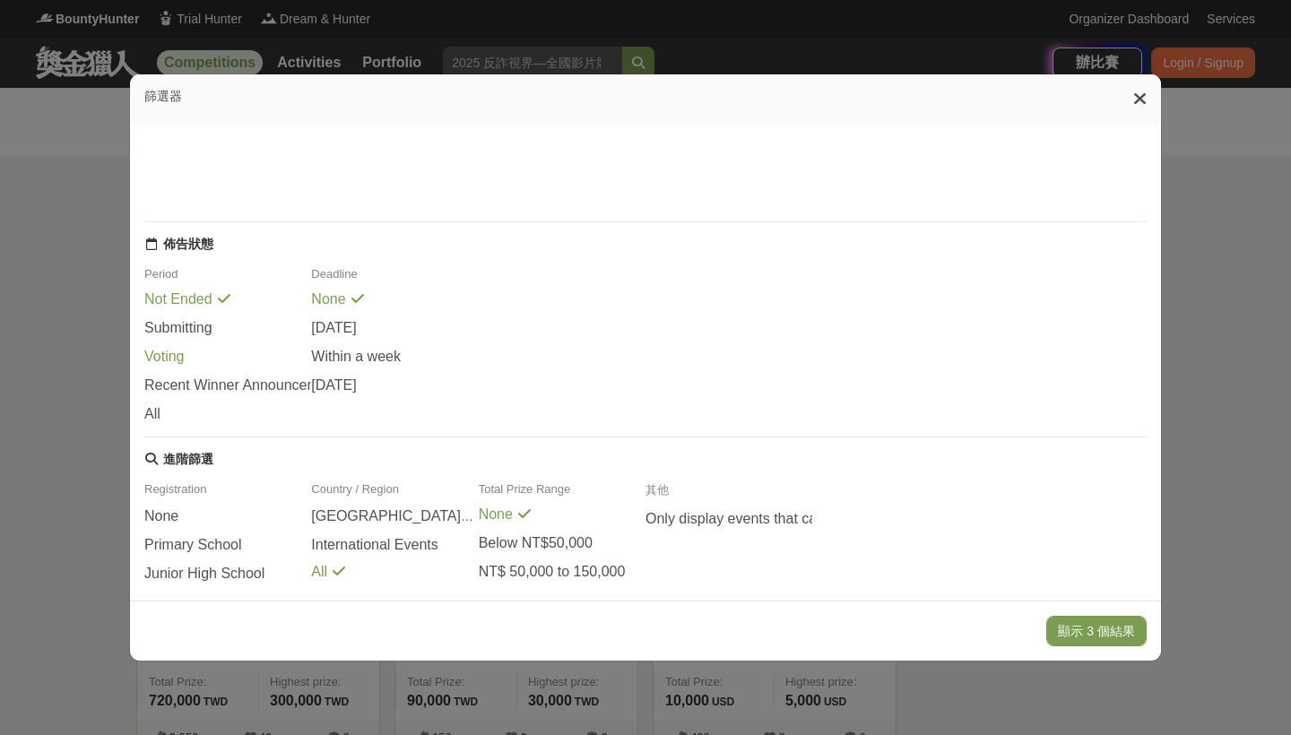
scroll to position [73, 0]
click at [182, 302] on span "Not Ended" at bounding box center [178, 298] width 68 height 16
click at [356, 392] on span "[DATE]" at bounding box center [333, 384] width 45 height 16
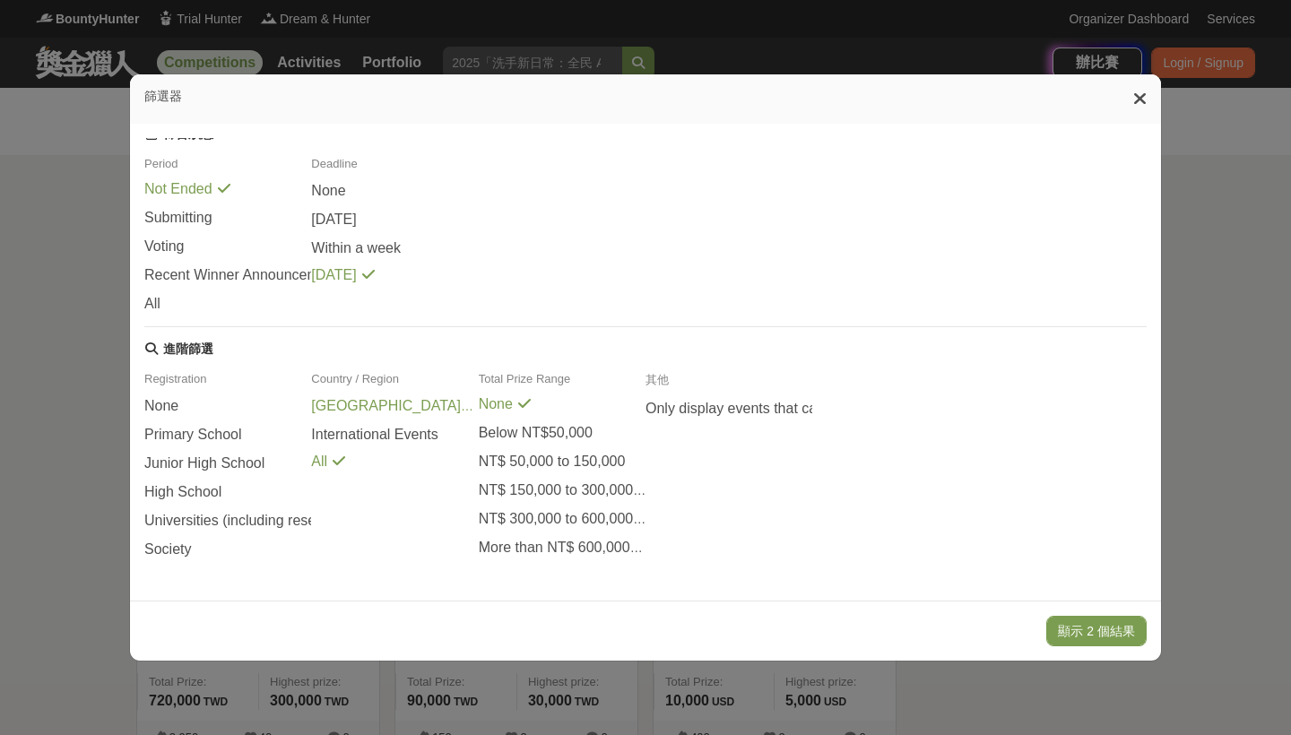
scroll to position [188, 0]
click at [189, 548] on span "Society" at bounding box center [167, 549] width 47 height 16
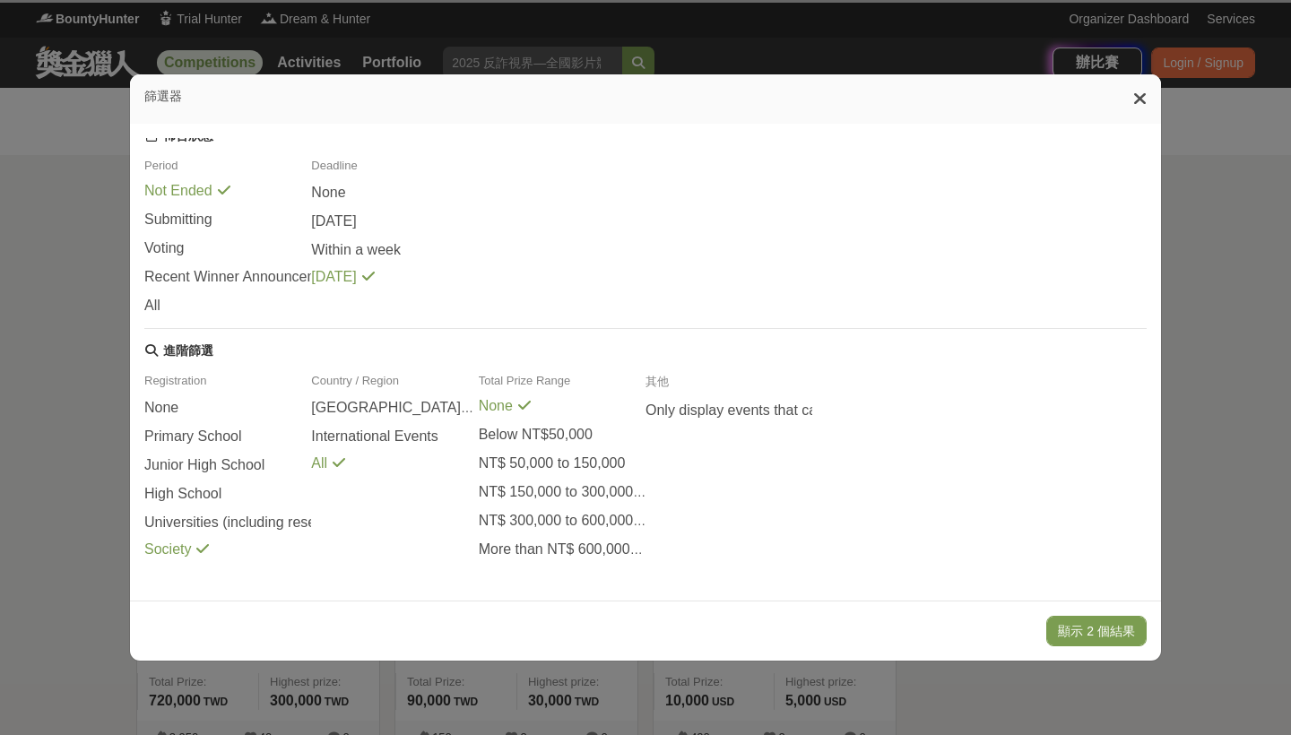
scroll to position [186, 0]
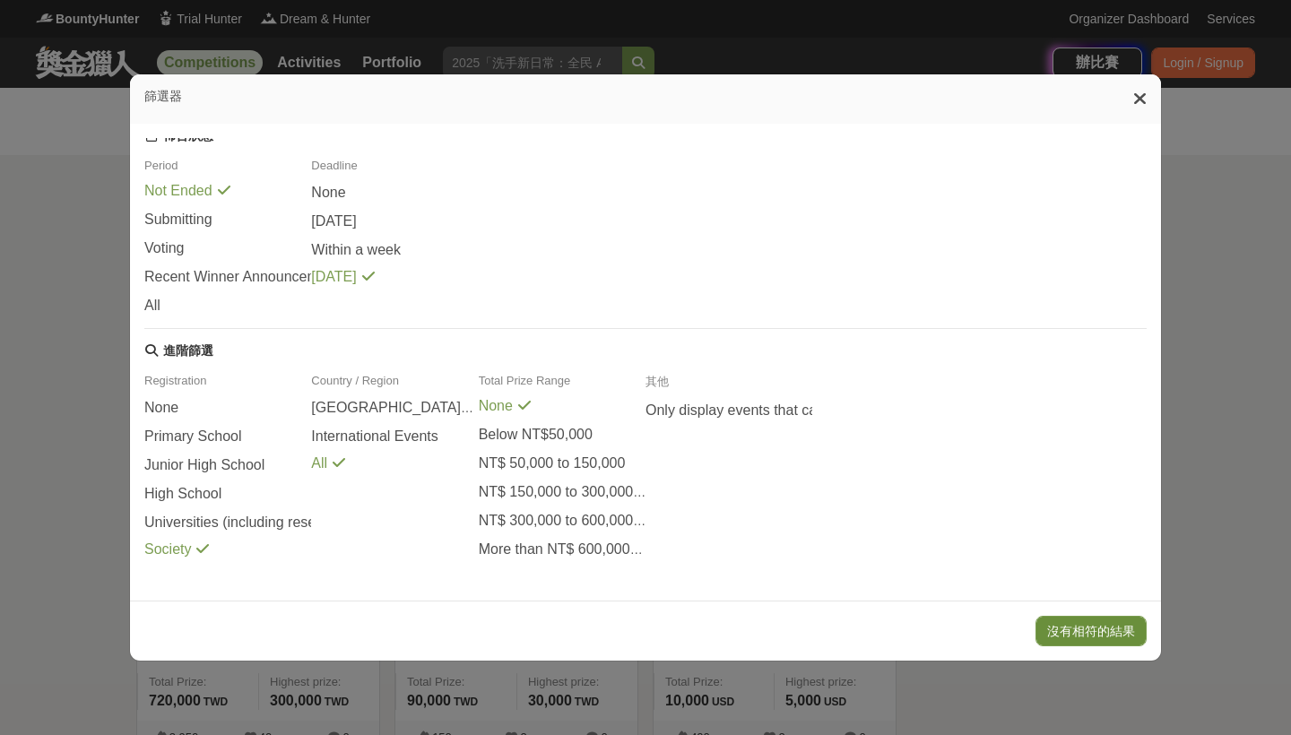
click at [1067, 635] on button "沒有相符的結果" at bounding box center [1090, 631] width 111 height 30
